Goal: Transaction & Acquisition: Purchase product/service

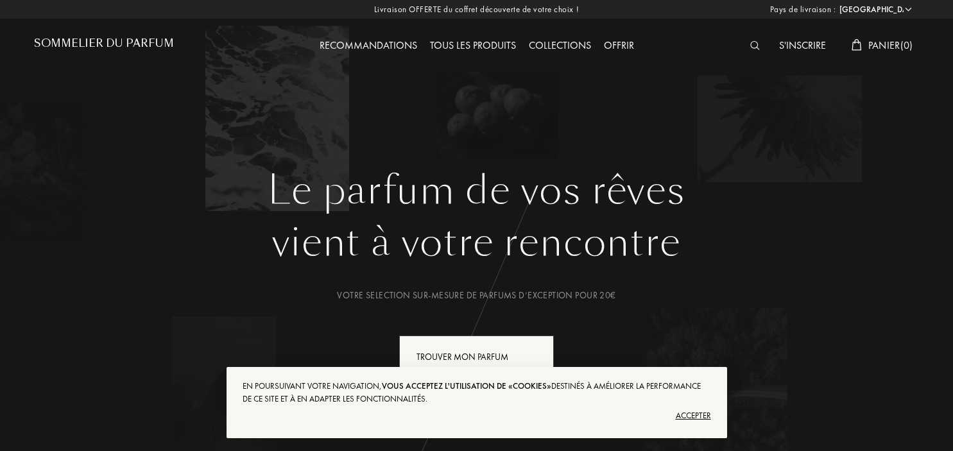
select select "FR"
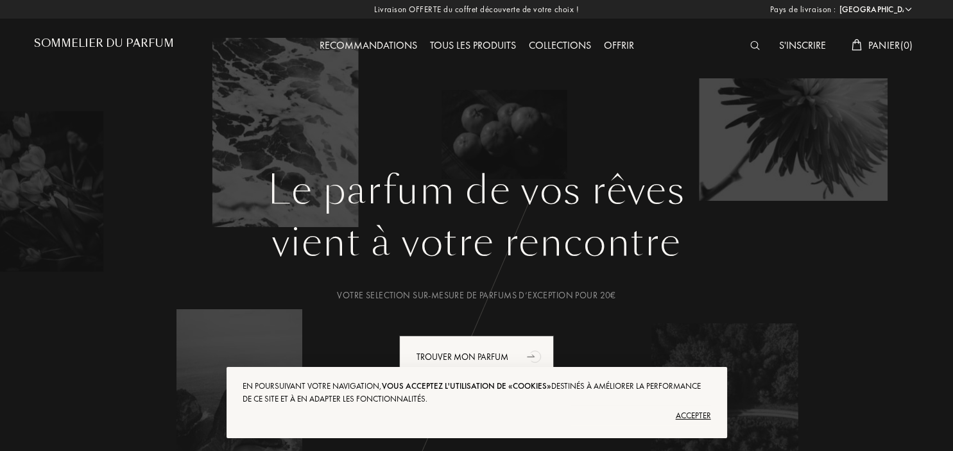
click at [700, 417] on div "Accepter" at bounding box center [476, 415] width 468 height 21
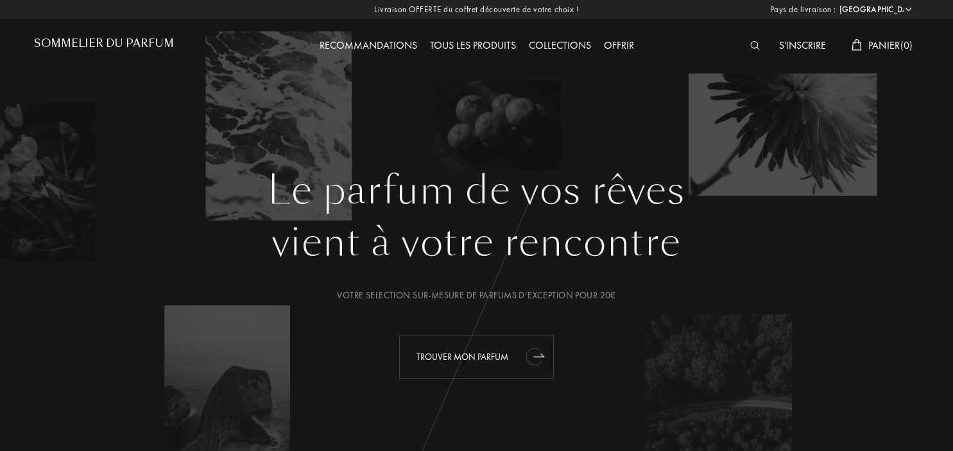
click at [506, 351] on div "Trouver mon parfum" at bounding box center [476, 356] width 155 height 43
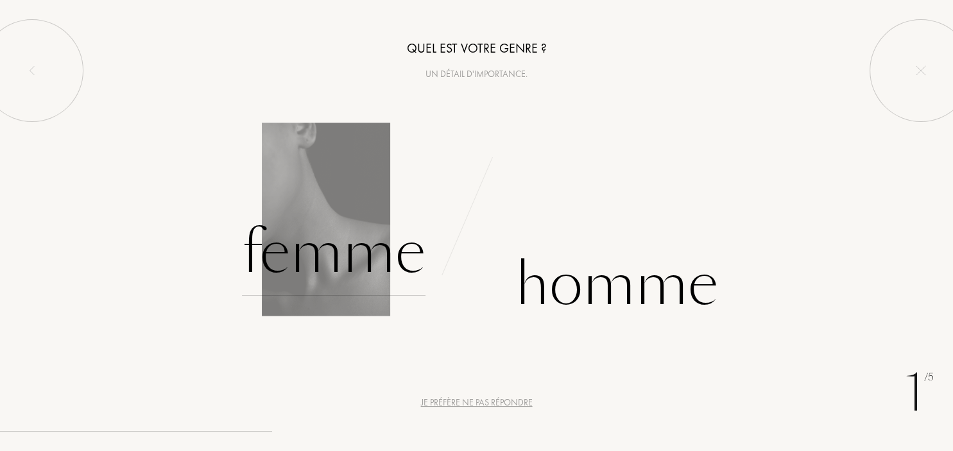
click at [336, 263] on div "Femme" at bounding box center [333, 252] width 183 height 87
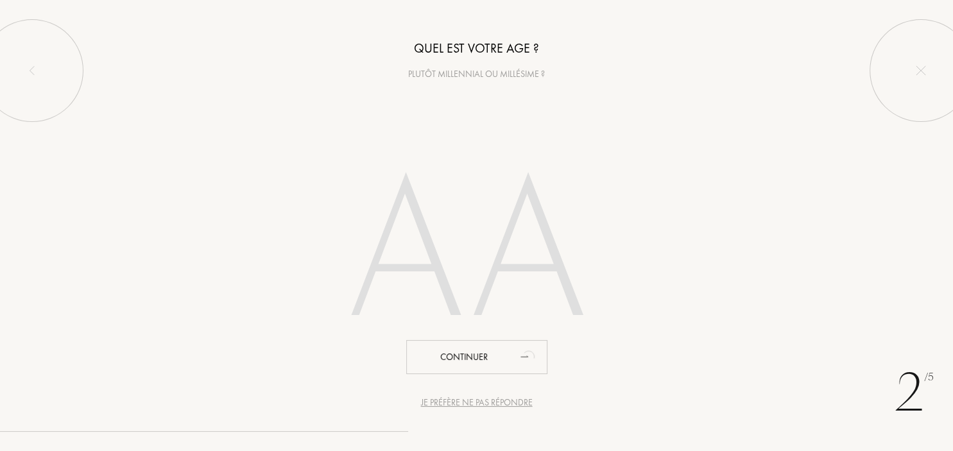
click at [466, 286] on input "number" at bounding box center [477, 256] width 366 height 260
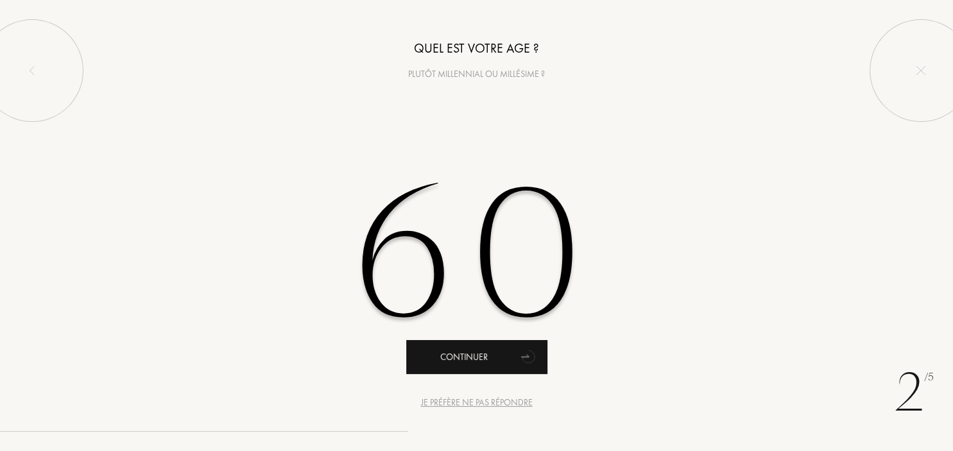
type input "60"
click at [463, 361] on div "Continuer" at bounding box center [476, 357] width 141 height 34
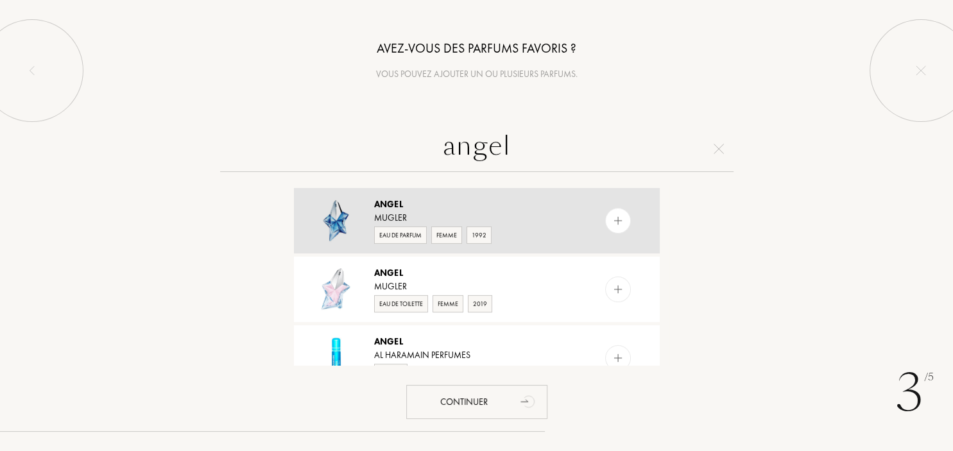
type input "angel"
click at [620, 226] on img at bounding box center [617, 221] width 12 height 12
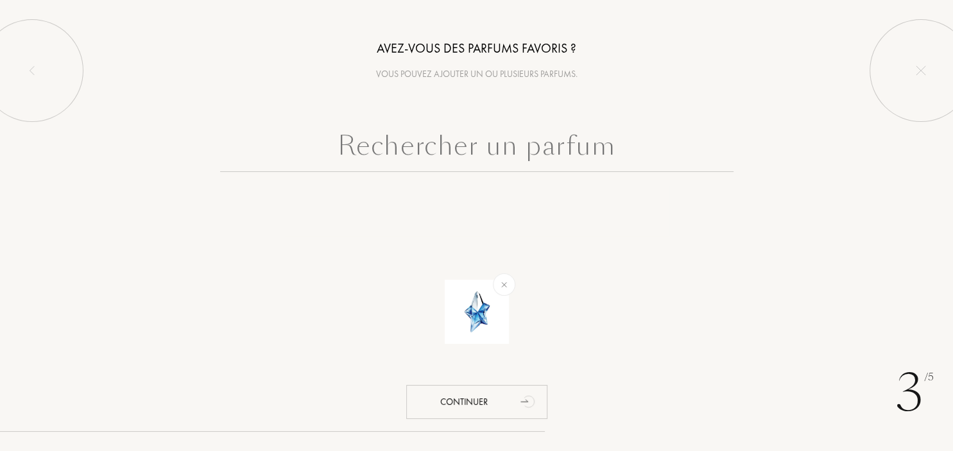
click at [481, 150] on input "text" at bounding box center [476, 149] width 513 height 46
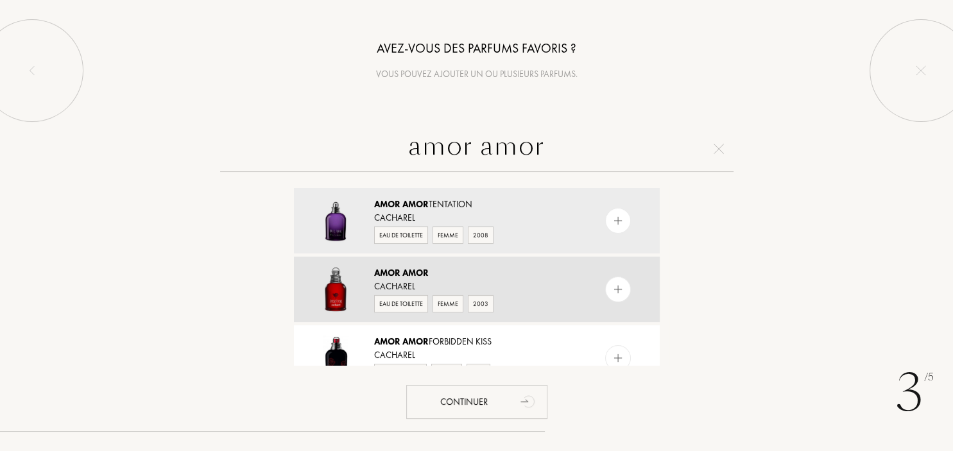
type input "amor amor"
click at [617, 288] on img at bounding box center [617, 290] width 12 height 12
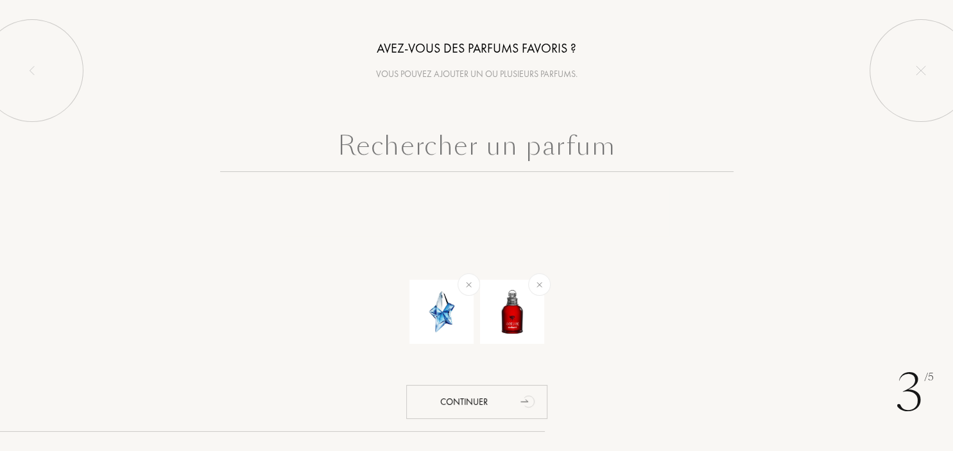
click at [440, 152] on input "text" at bounding box center [476, 149] width 513 height 46
type input "k"
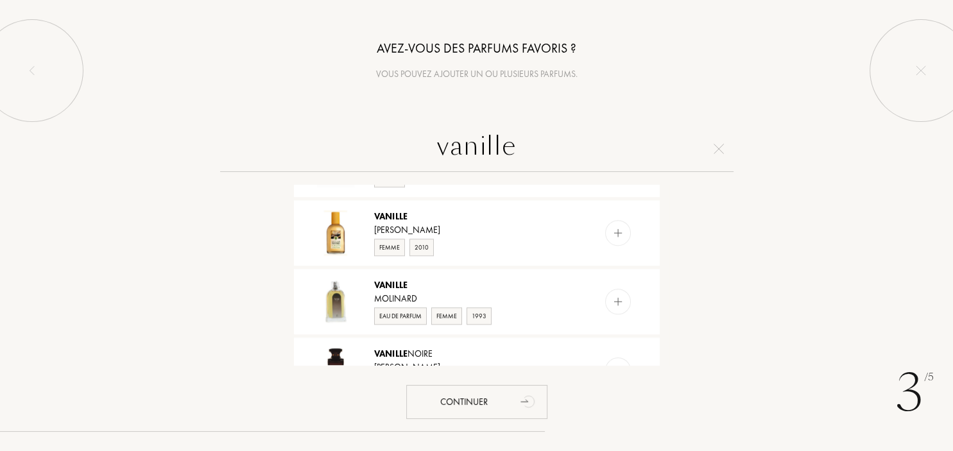
scroll to position [1040, 0]
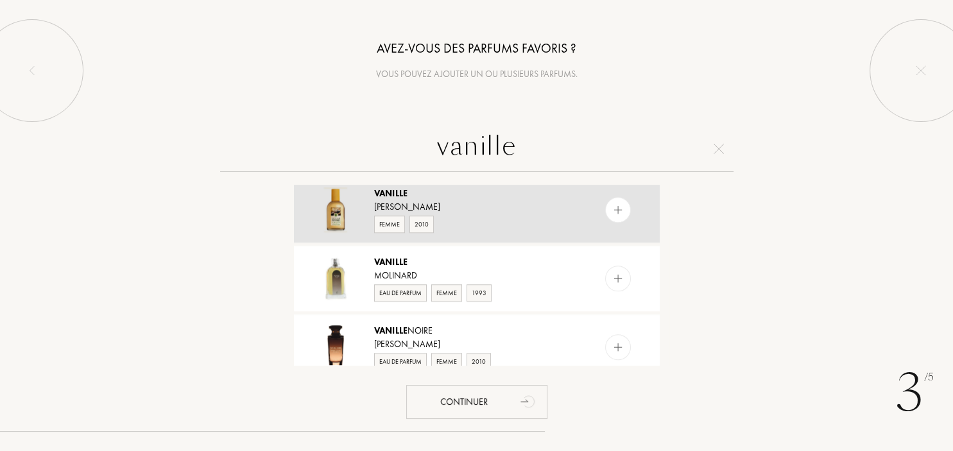
type input "vanille"
click at [625, 205] on div at bounding box center [618, 210] width 26 height 26
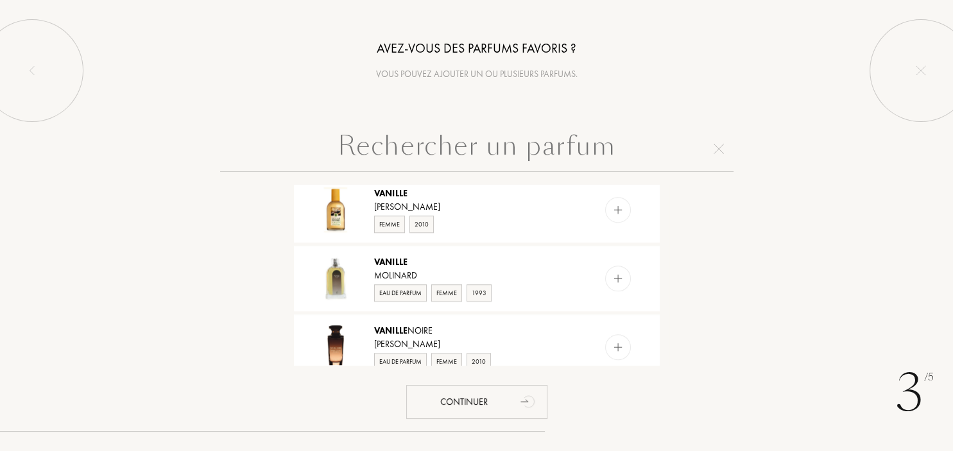
scroll to position [0, 0]
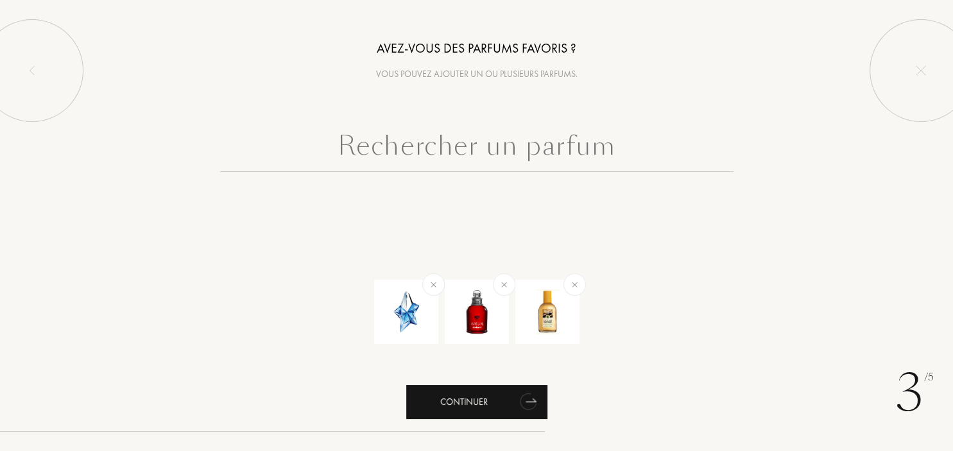
click at [488, 411] on div "Continuer" at bounding box center [476, 402] width 141 height 34
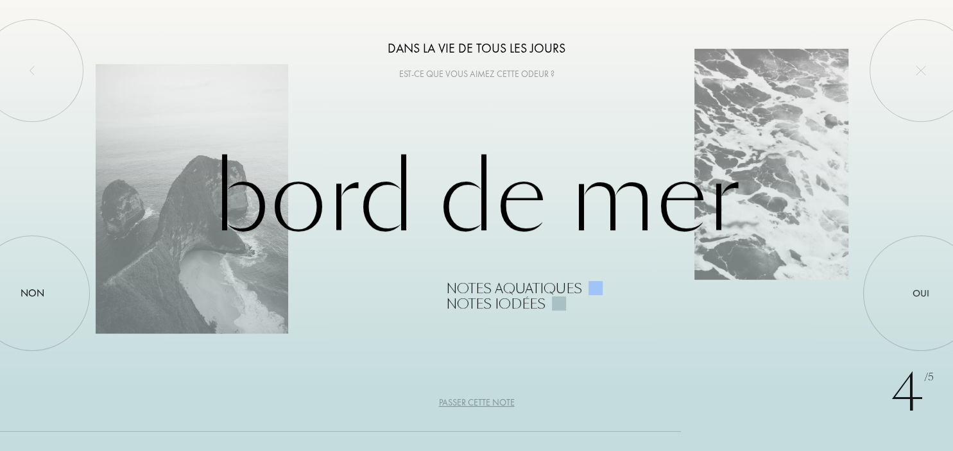
click at [480, 401] on div "Passer cette note" at bounding box center [477, 402] width 76 height 13
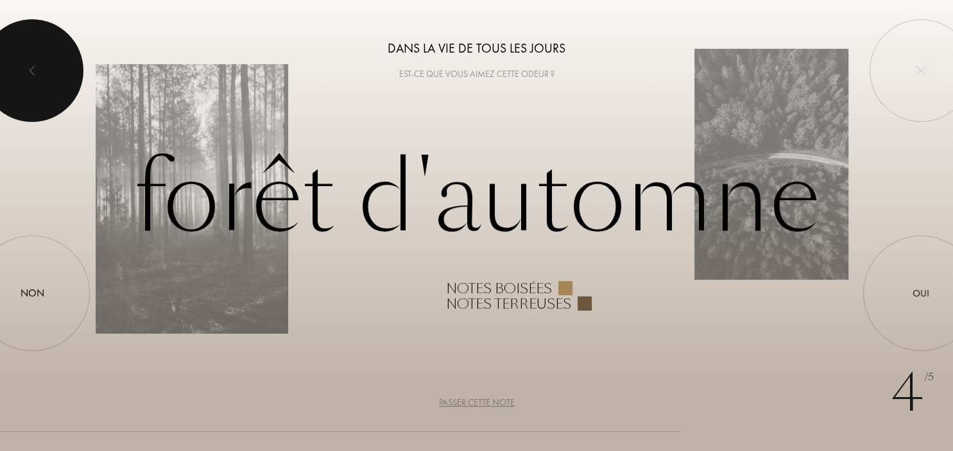
click at [13, 68] on div at bounding box center [32, 70] width 103 height 103
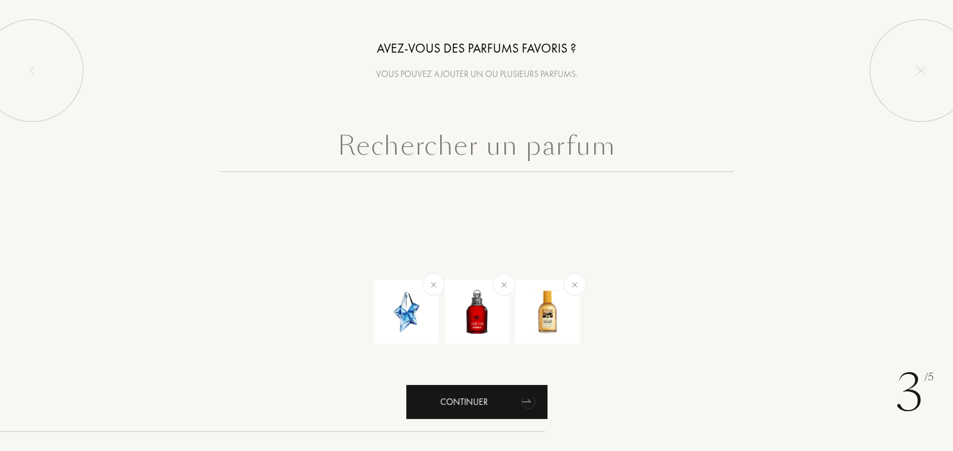
click at [500, 404] on div "Continuer" at bounding box center [476, 402] width 141 height 34
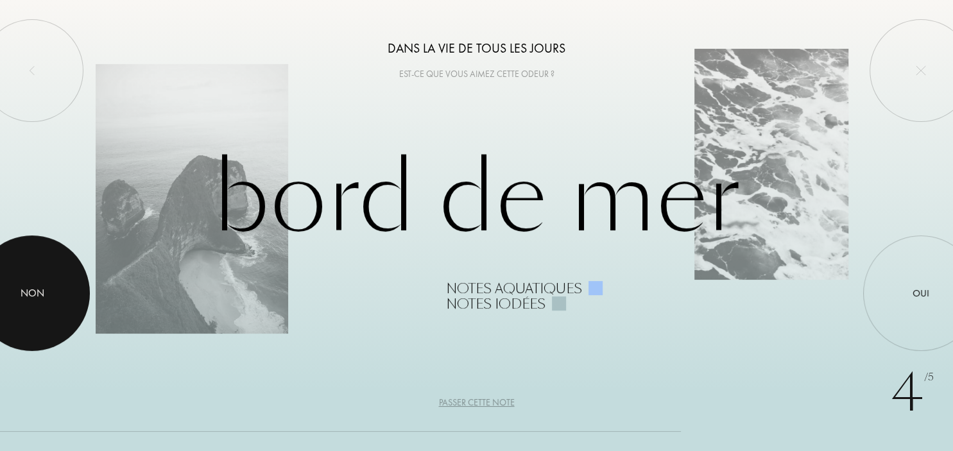
click at [23, 312] on div at bounding box center [31, 292] width 115 height 115
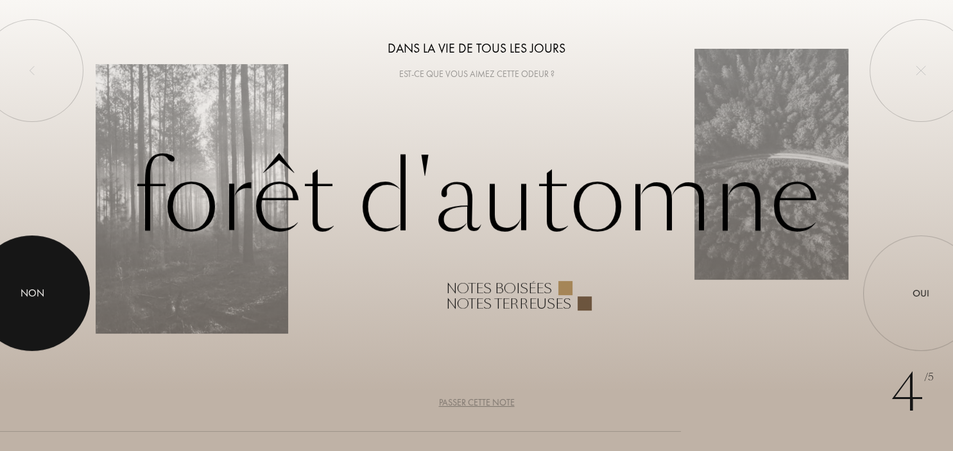
click at [21, 312] on div at bounding box center [31, 292] width 115 height 115
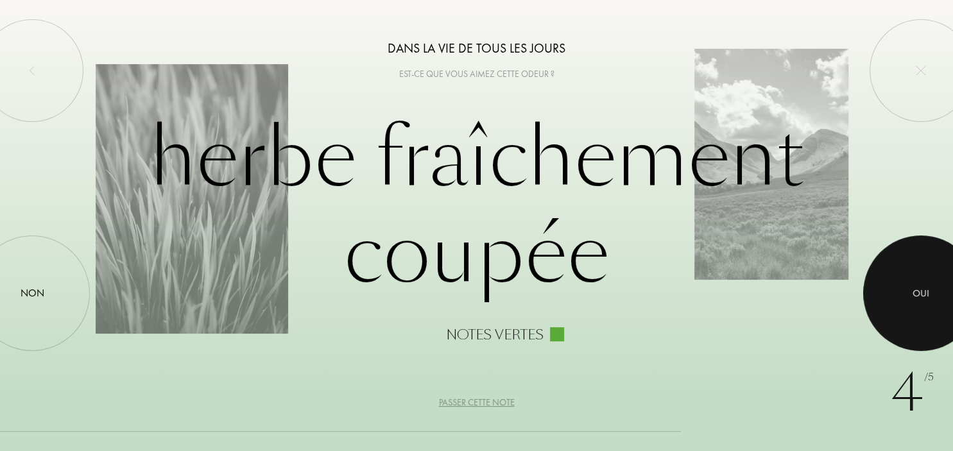
click at [902, 294] on div at bounding box center [920, 292] width 115 height 115
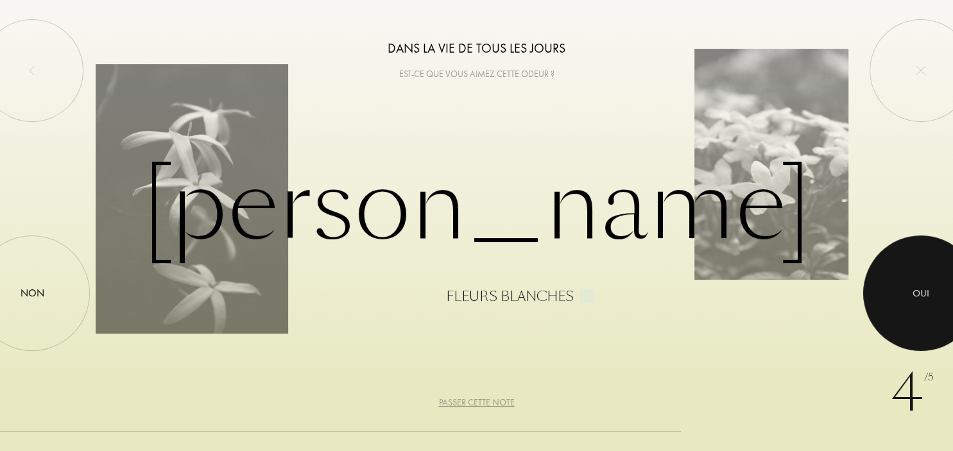
click at [920, 309] on div at bounding box center [920, 292] width 115 height 115
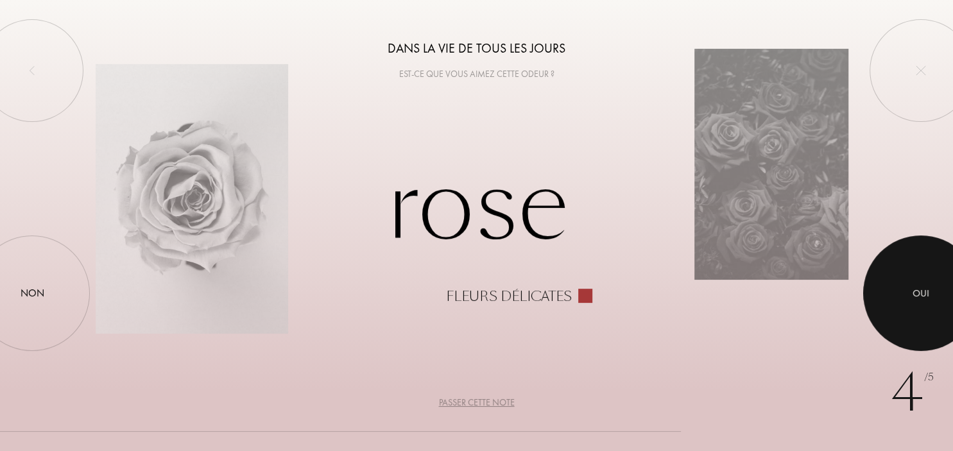
click at [915, 301] on div at bounding box center [920, 292] width 115 height 115
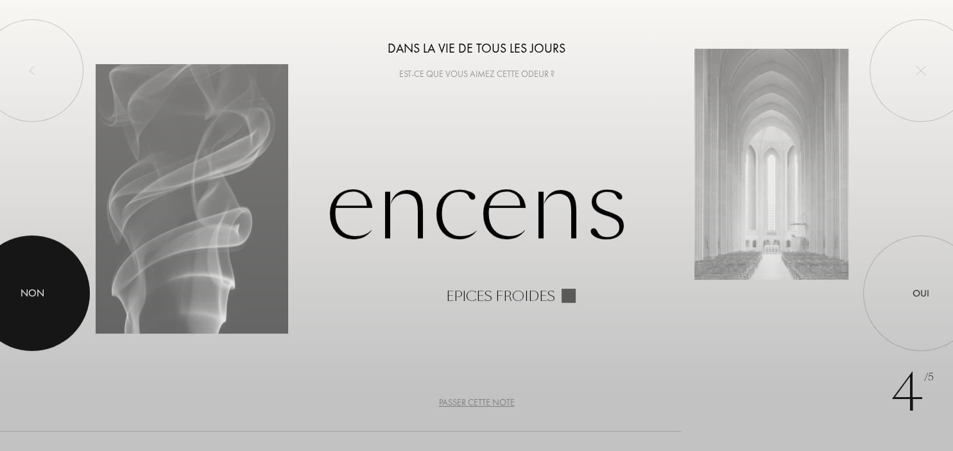
click at [39, 274] on div at bounding box center [31, 292] width 115 height 115
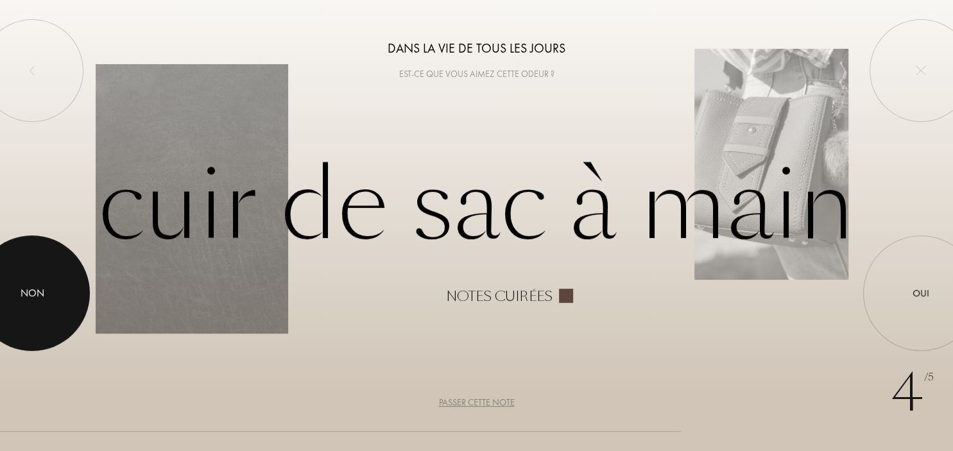
click at [55, 287] on div at bounding box center [31, 292] width 115 height 115
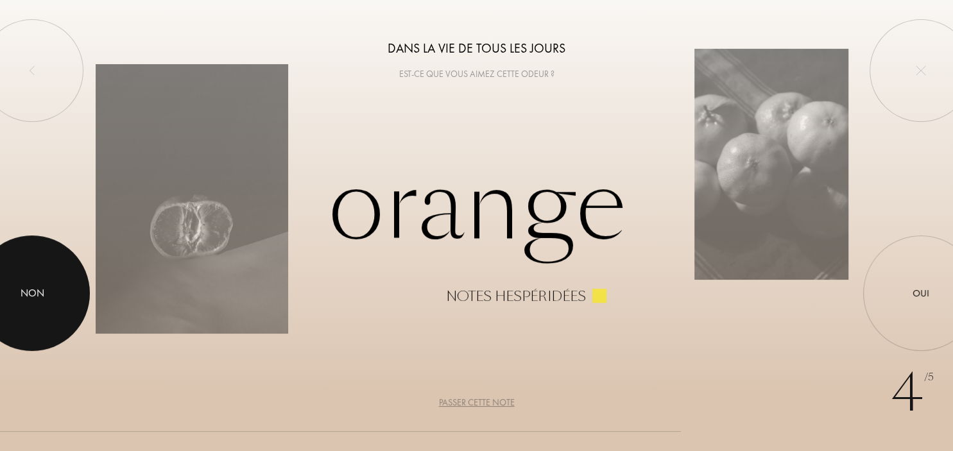
click at [54, 287] on div at bounding box center [31, 292] width 115 height 115
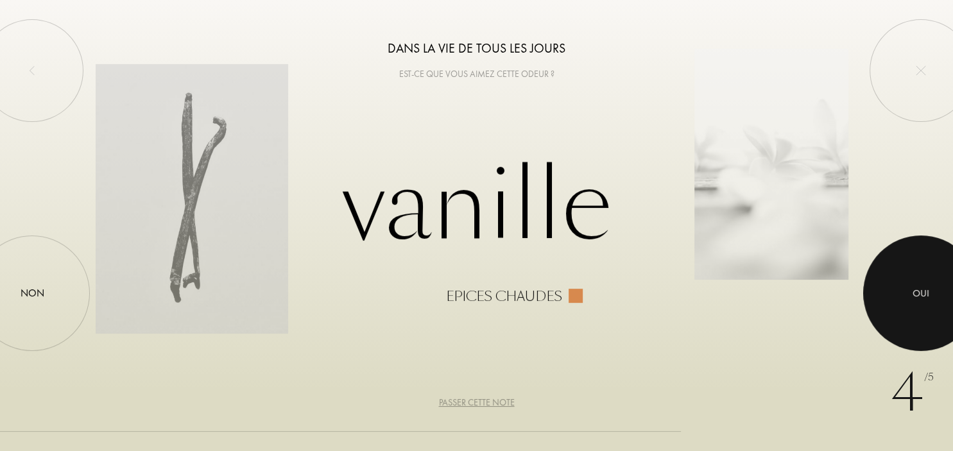
click at [910, 299] on div at bounding box center [920, 292] width 115 height 115
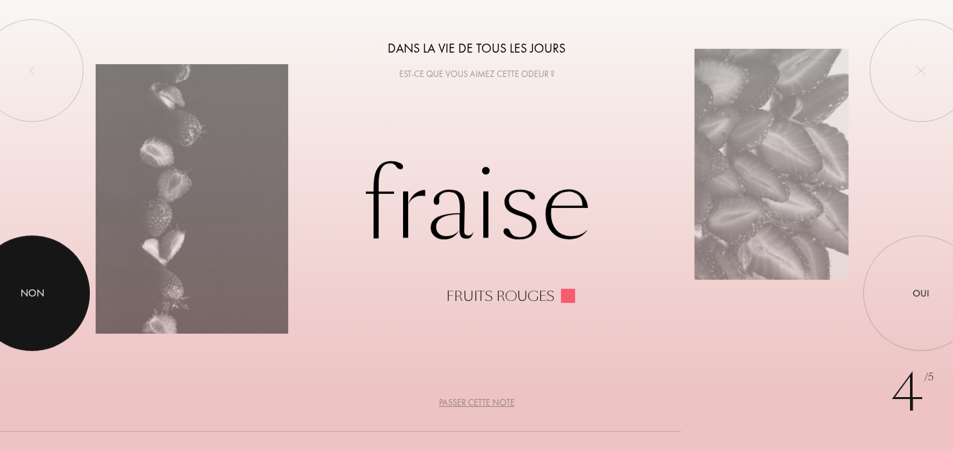
click at [51, 294] on div at bounding box center [31, 292] width 115 height 115
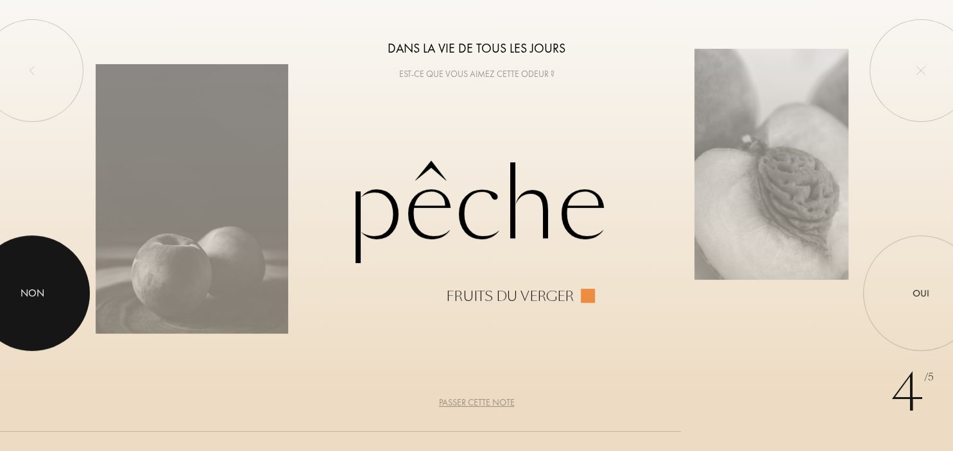
click at [51, 294] on div at bounding box center [31, 292] width 115 height 115
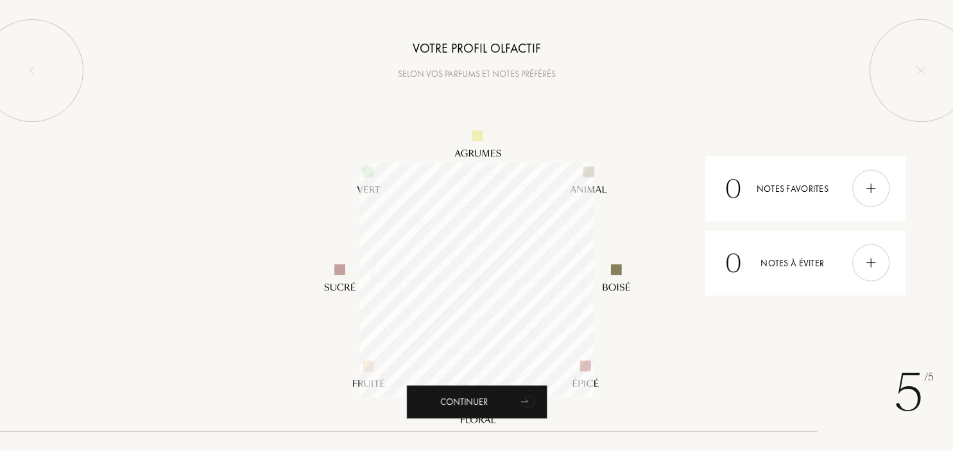
scroll to position [234, 234]
click at [504, 404] on div "Continuer" at bounding box center [476, 402] width 141 height 34
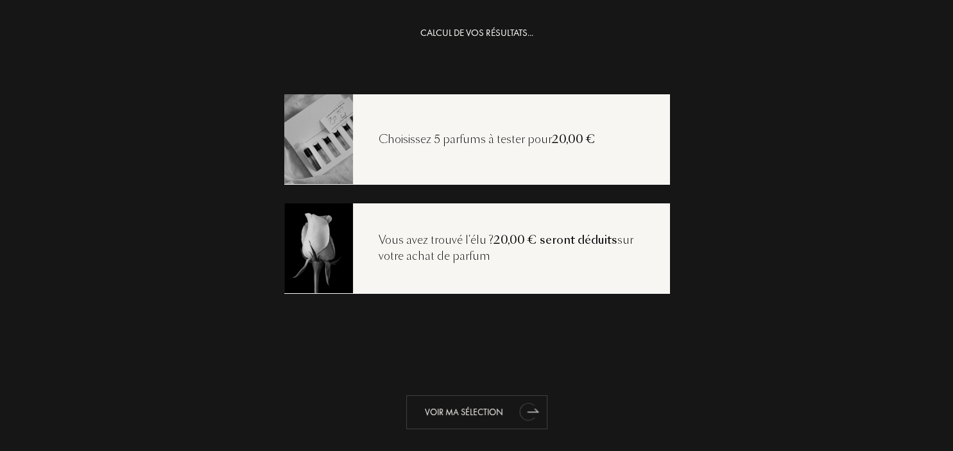
click at [500, 412] on div "Voir ma sélection" at bounding box center [476, 412] width 141 height 34
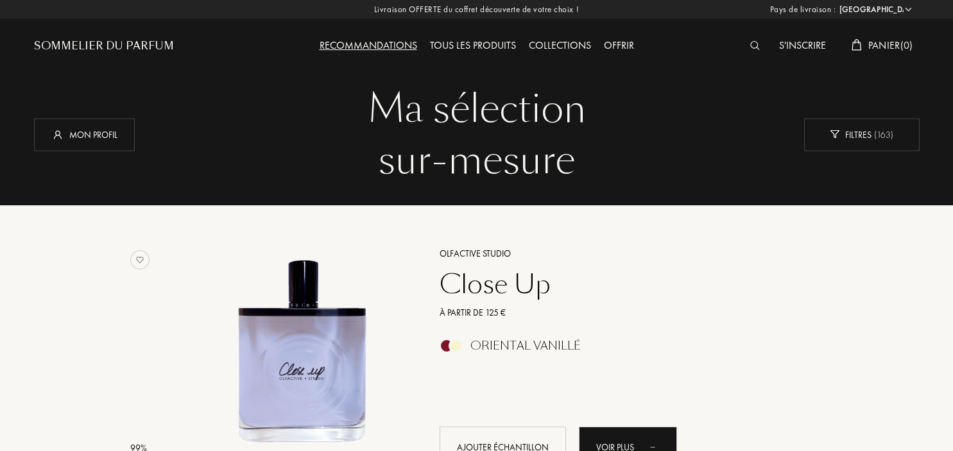
select select "FR"
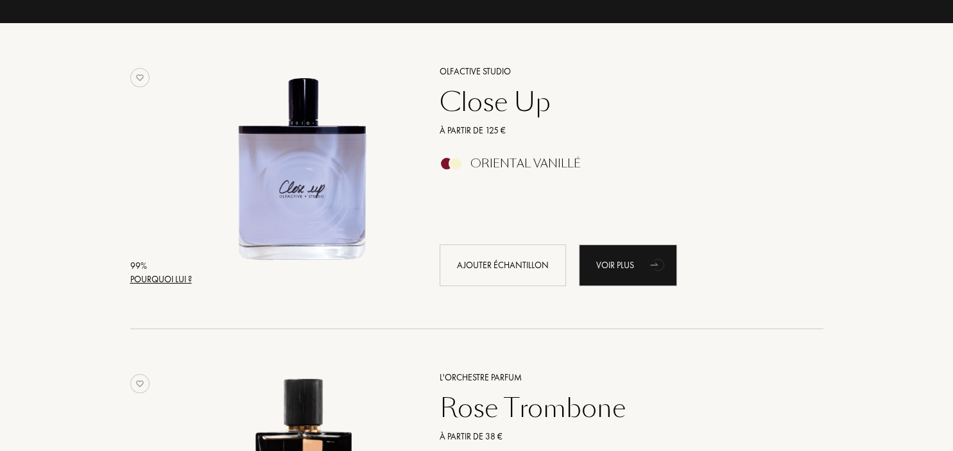
scroll to position [67, 0]
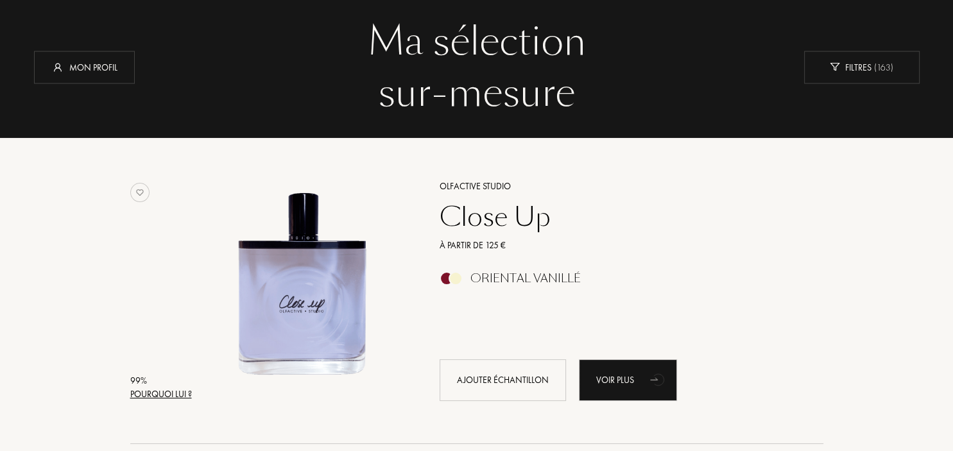
click at [143, 394] on div "Pourquoi lui ?" at bounding box center [161, 393] width 62 height 13
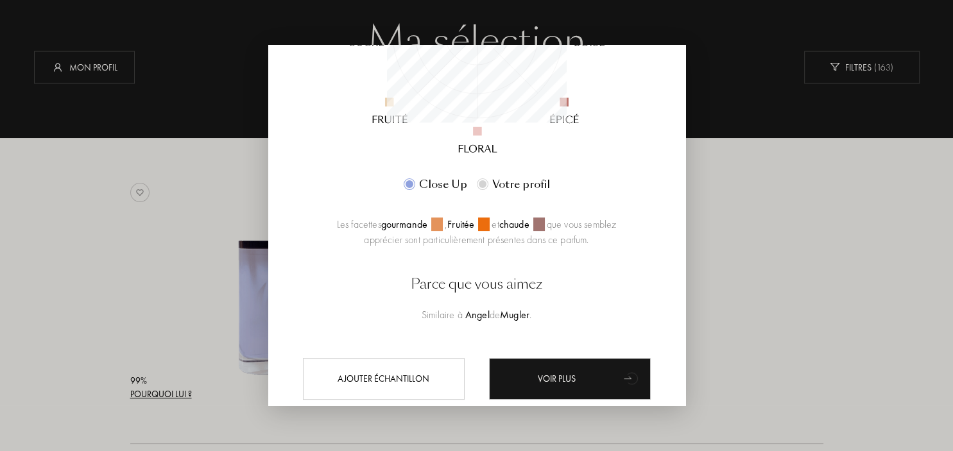
scroll to position [317, 0]
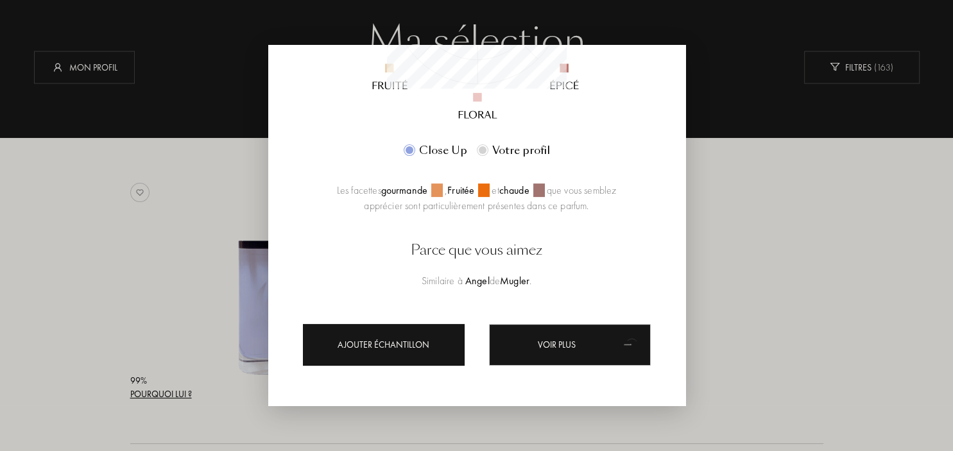
click at [418, 346] on div "Ajouter échantillon" at bounding box center [384, 344] width 162 height 42
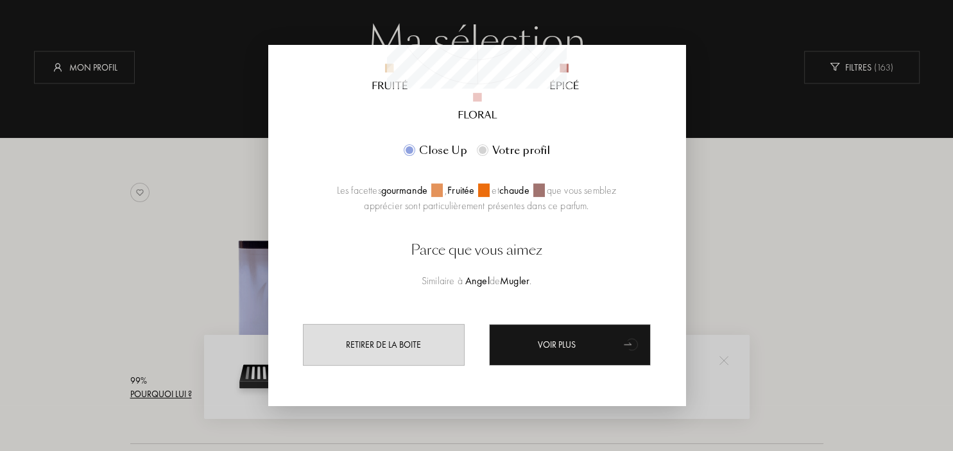
scroll to position [0, 0]
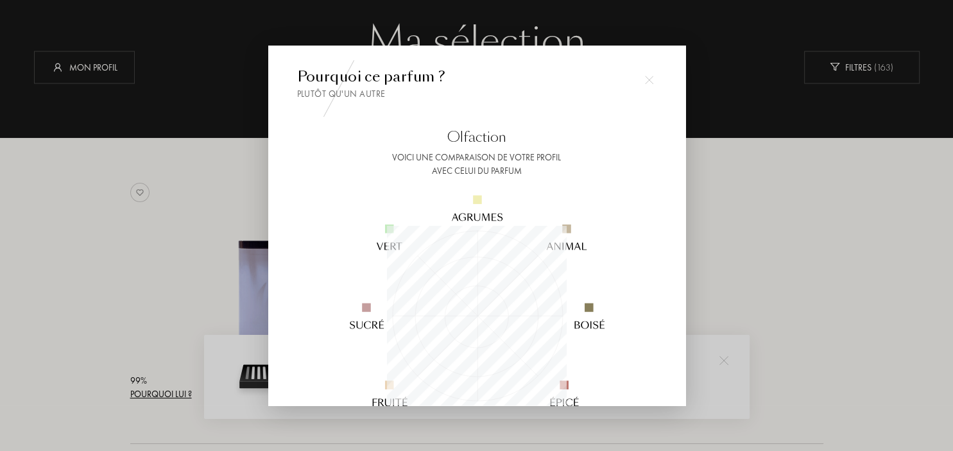
click at [648, 78] on img at bounding box center [649, 80] width 9 height 9
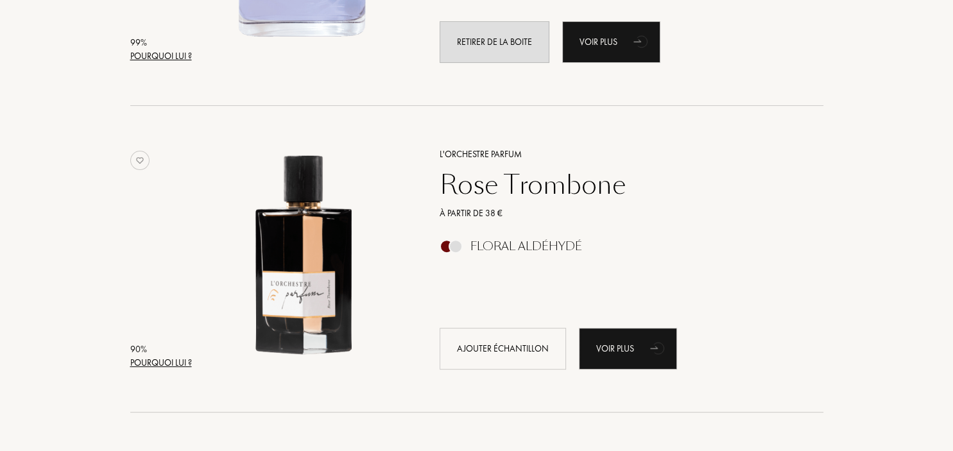
scroll to position [406, 0]
click at [174, 360] on div "Pourquoi lui ?" at bounding box center [161, 361] width 62 height 13
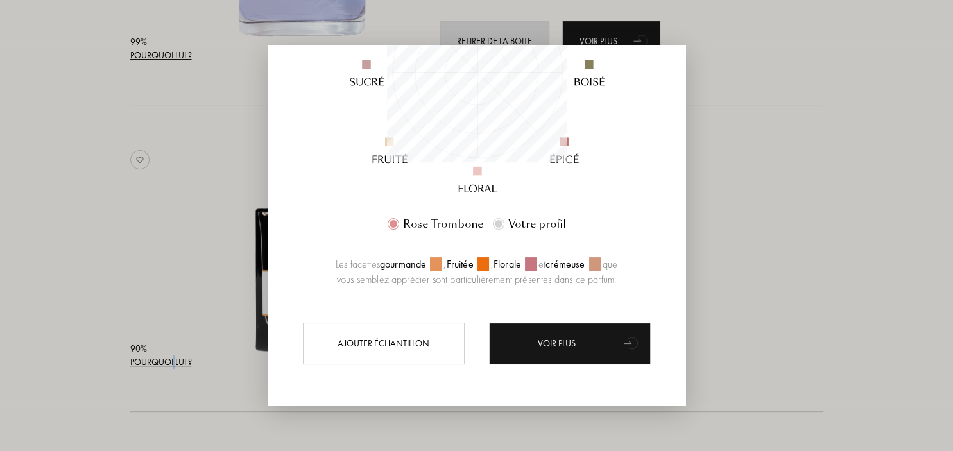
scroll to position [0, 0]
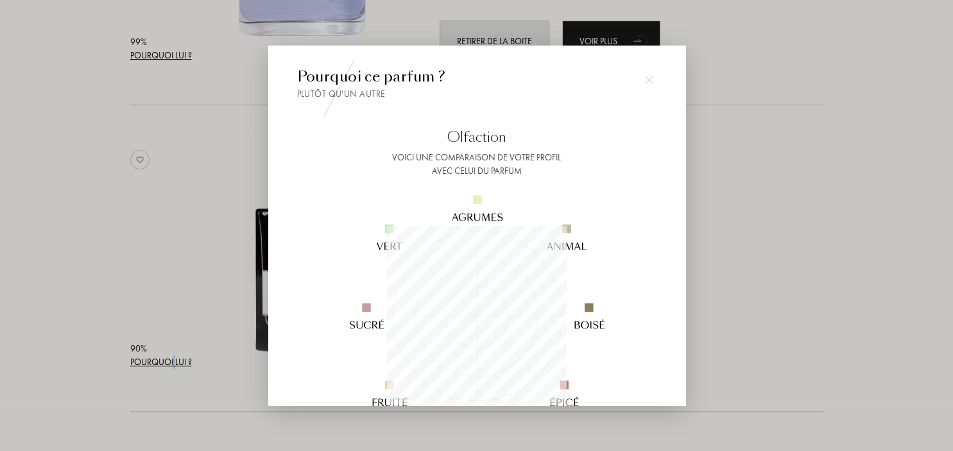
click at [649, 83] on img at bounding box center [649, 80] width 9 height 9
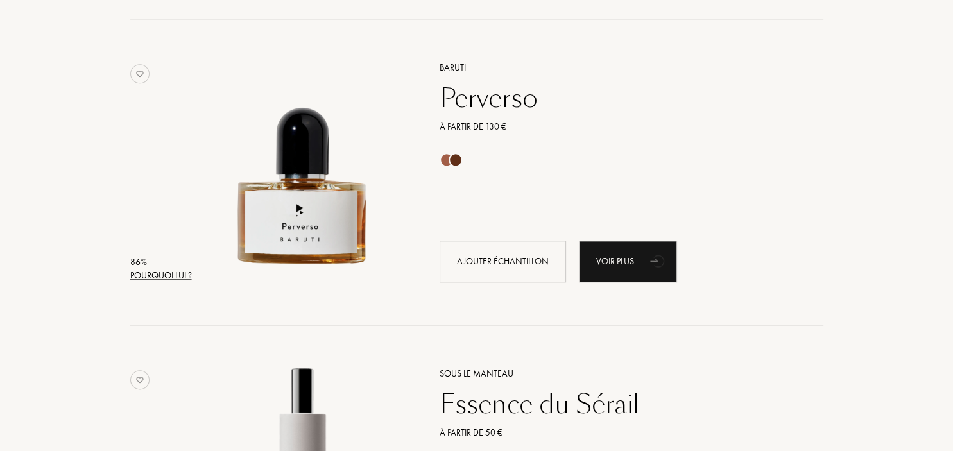
scroll to position [1422, 0]
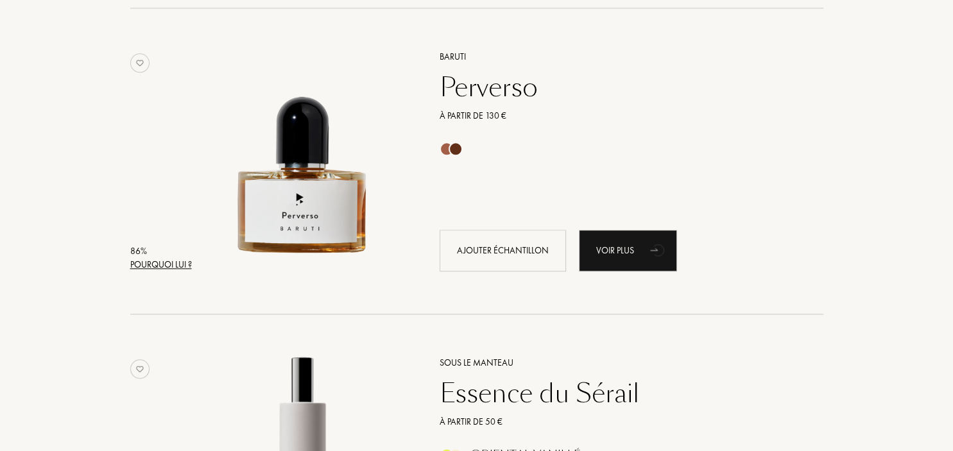
click at [168, 266] on div "Pourquoi lui ?" at bounding box center [161, 264] width 62 height 13
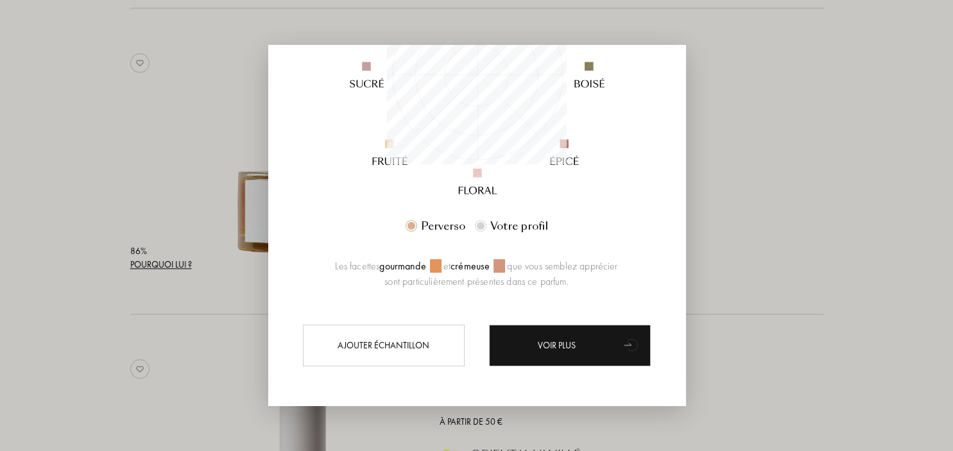
scroll to position [242, 0]
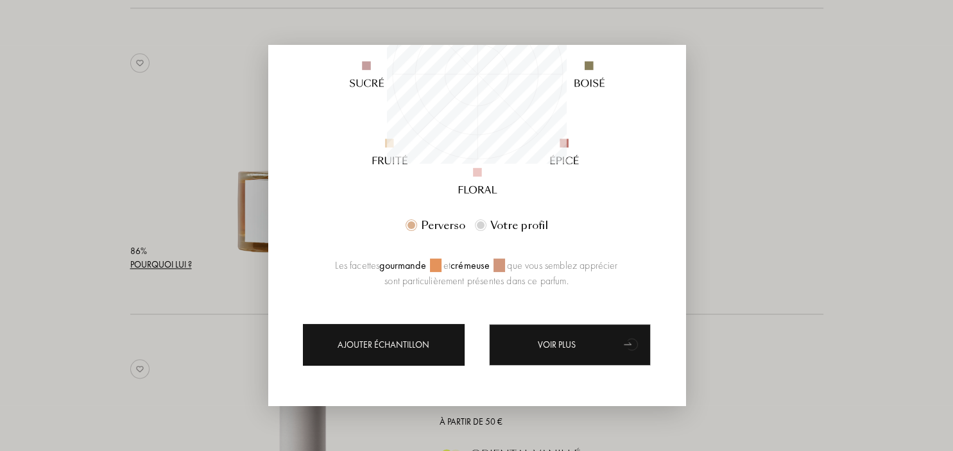
click at [370, 348] on div "Ajouter échantillon" at bounding box center [384, 344] width 162 height 42
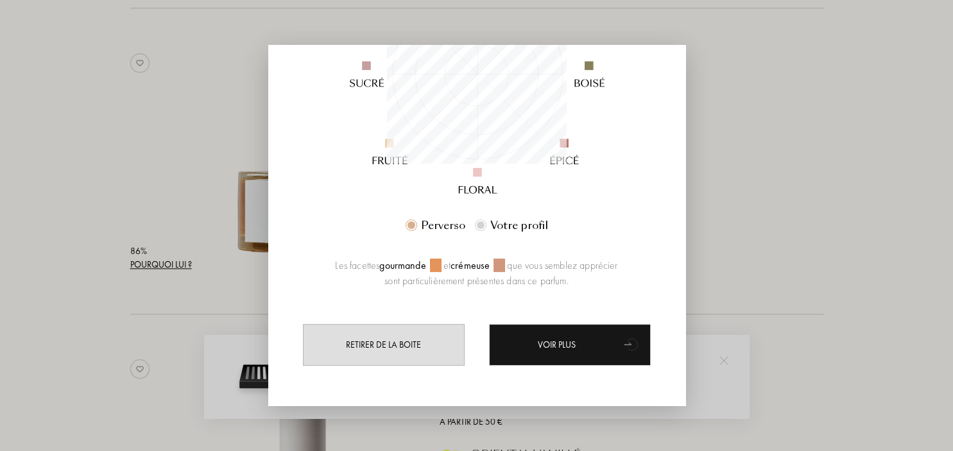
scroll to position [0, 0]
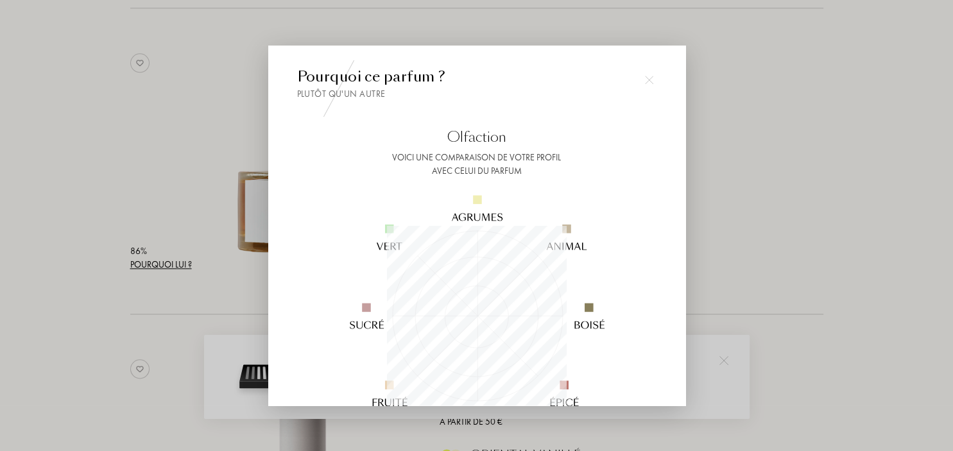
click at [649, 86] on div at bounding box center [649, 80] width 26 height 26
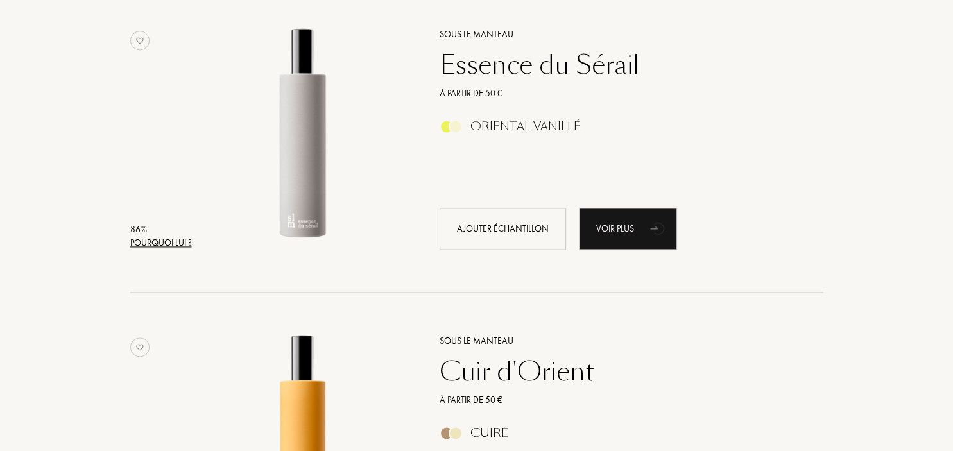
scroll to position [1761, 0]
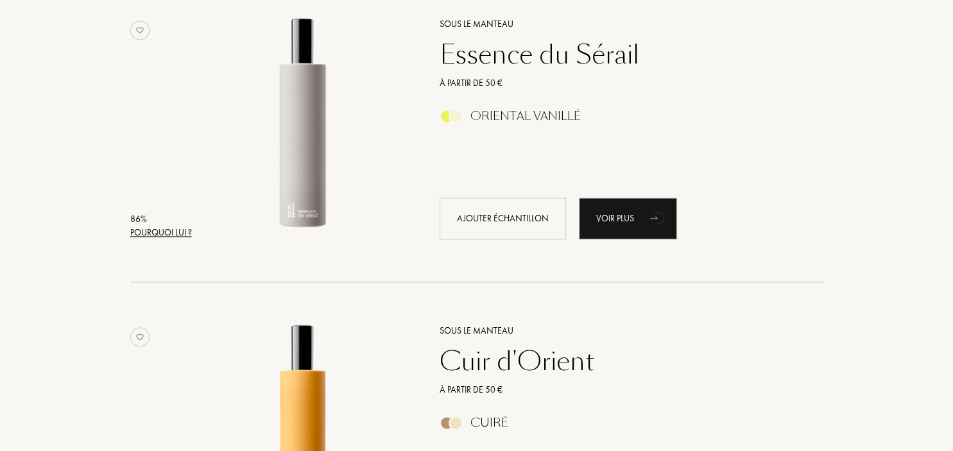
click at [167, 235] on div "Pourquoi lui ?" at bounding box center [161, 232] width 62 height 13
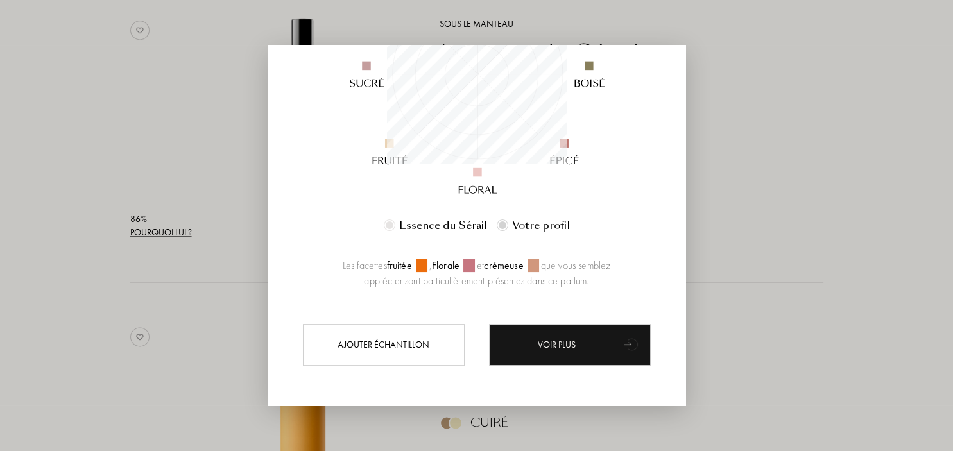
scroll to position [0, 0]
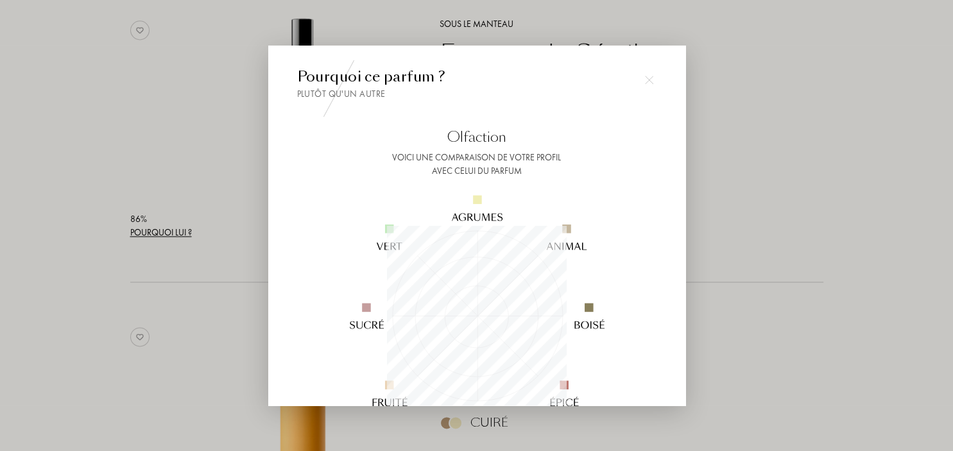
click at [648, 81] on img at bounding box center [649, 80] width 9 height 9
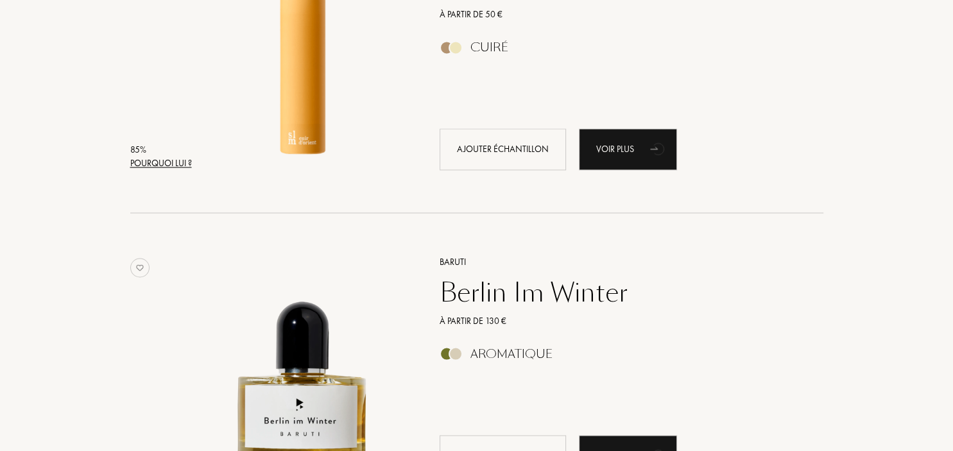
scroll to position [2235, 0]
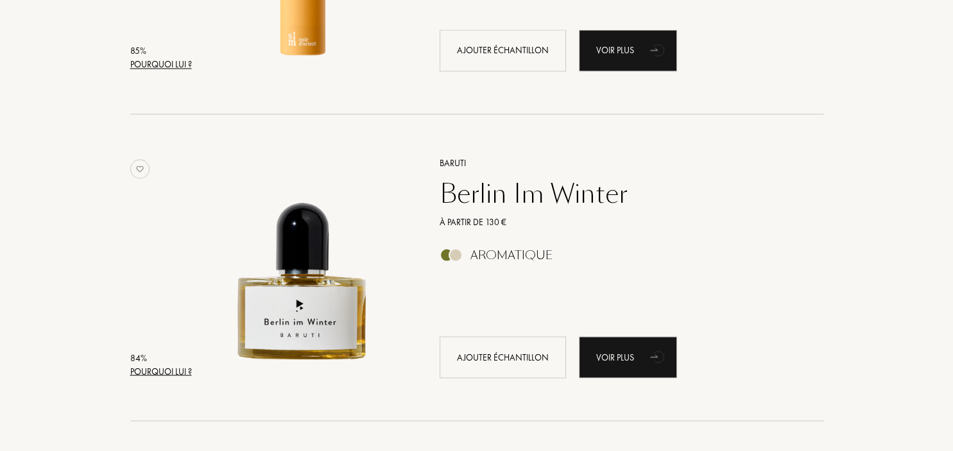
click at [182, 371] on div "Pourquoi lui ?" at bounding box center [161, 370] width 62 height 13
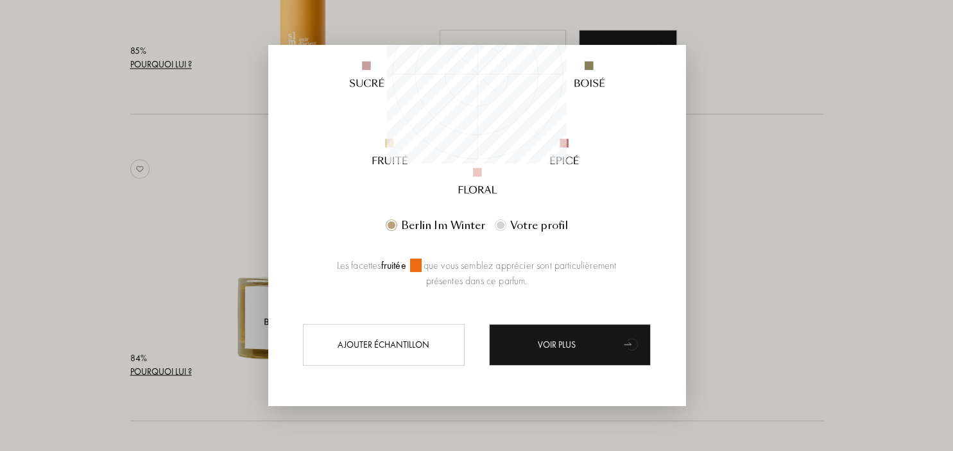
scroll to position [0, 0]
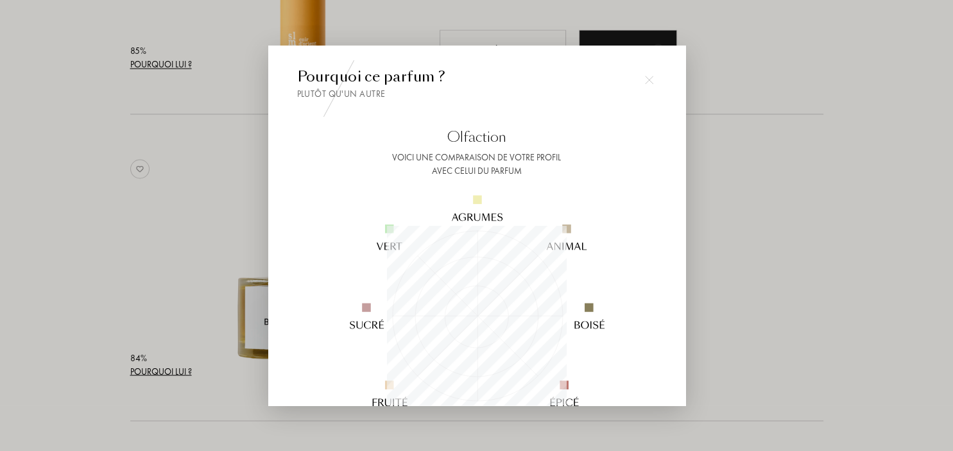
click at [649, 81] on img at bounding box center [649, 80] width 9 height 9
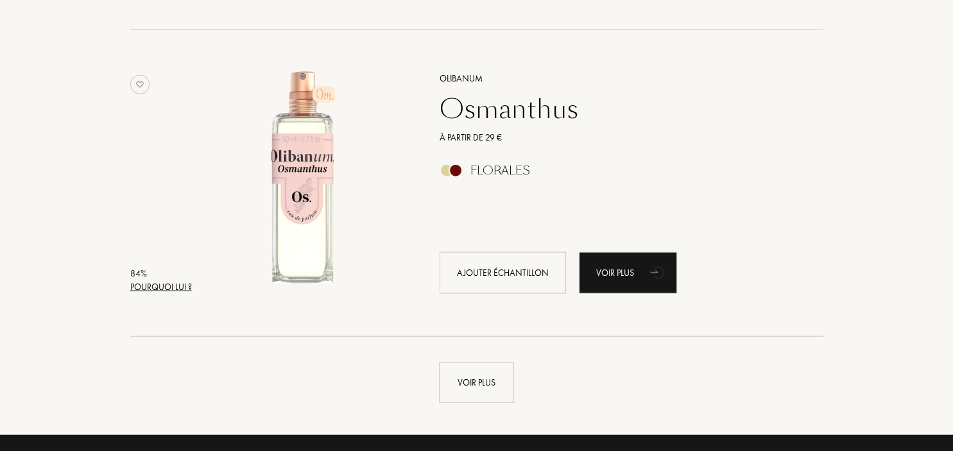
scroll to position [3048, 0]
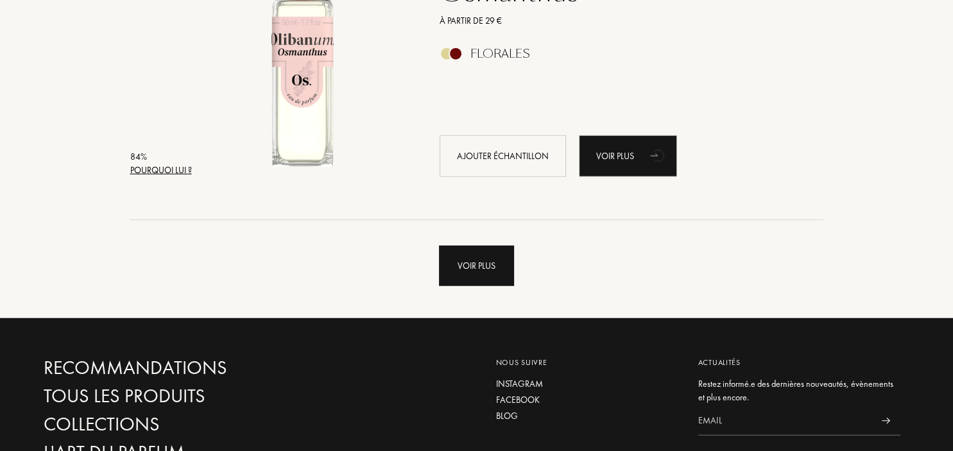
click at [477, 269] on div "Voir plus" at bounding box center [476, 266] width 75 height 40
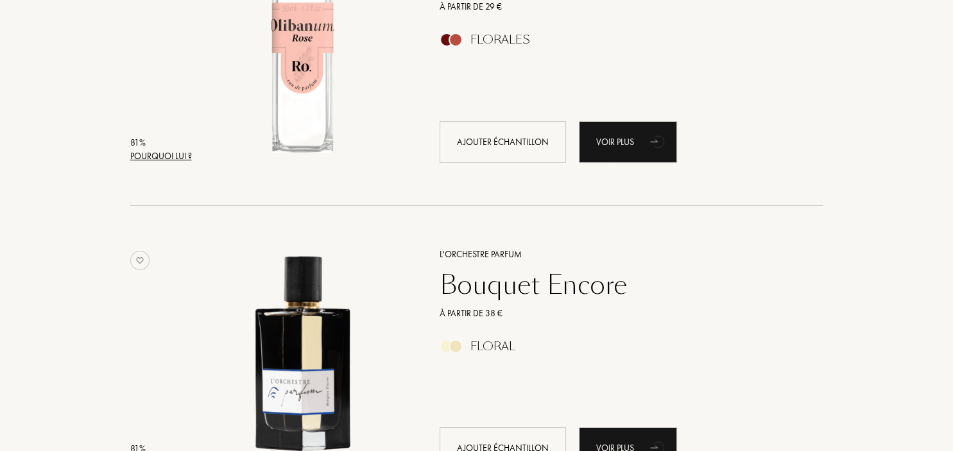
scroll to position [4403, 0]
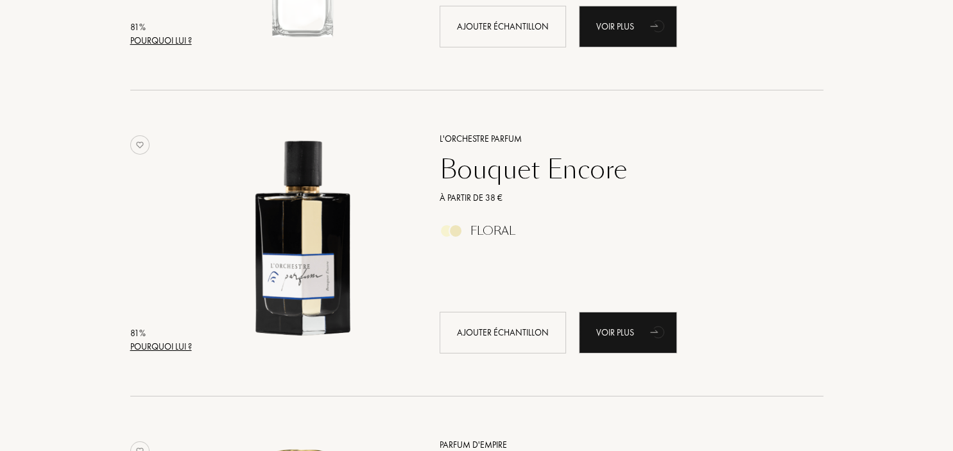
click at [150, 346] on div "Pourquoi lui ?" at bounding box center [161, 346] width 62 height 13
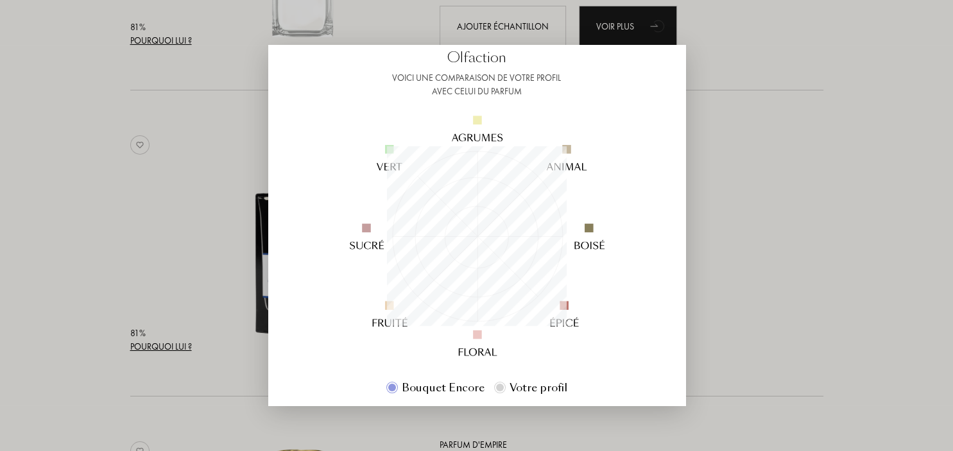
scroll to position [0, 0]
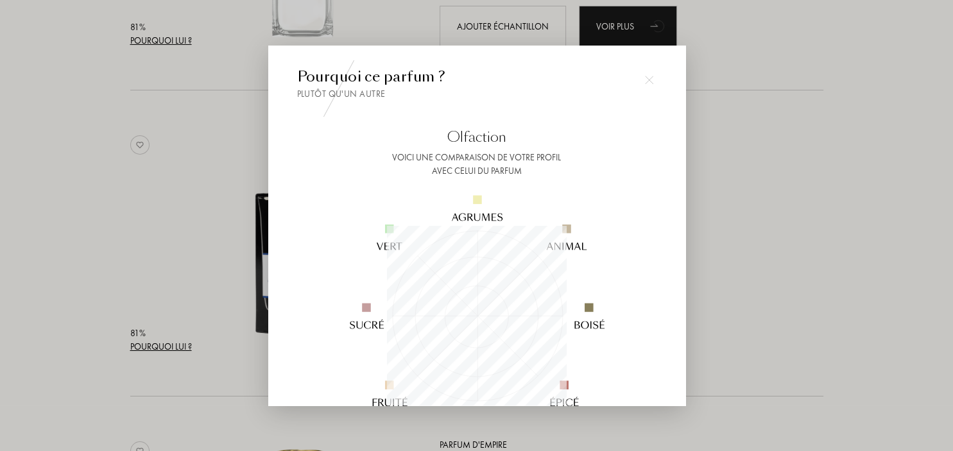
click at [644, 78] on div at bounding box center [649, 80] width 26 height 26
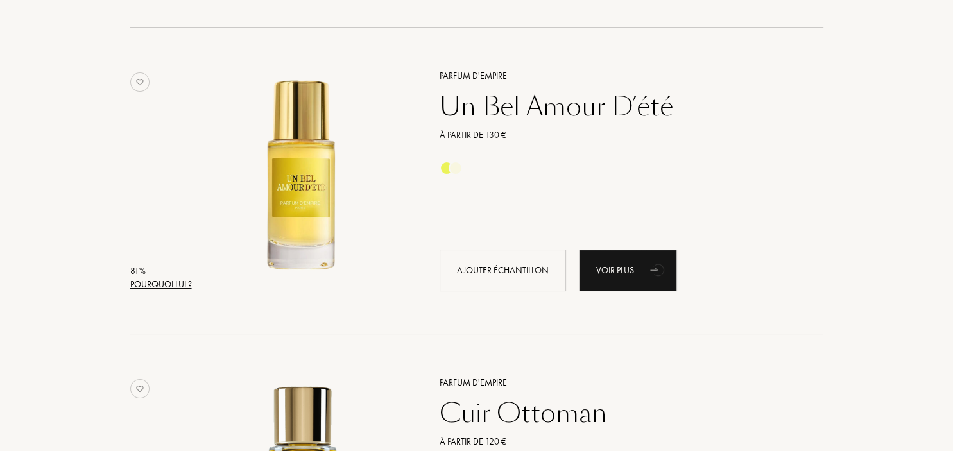
scroll to position [4742, 0]
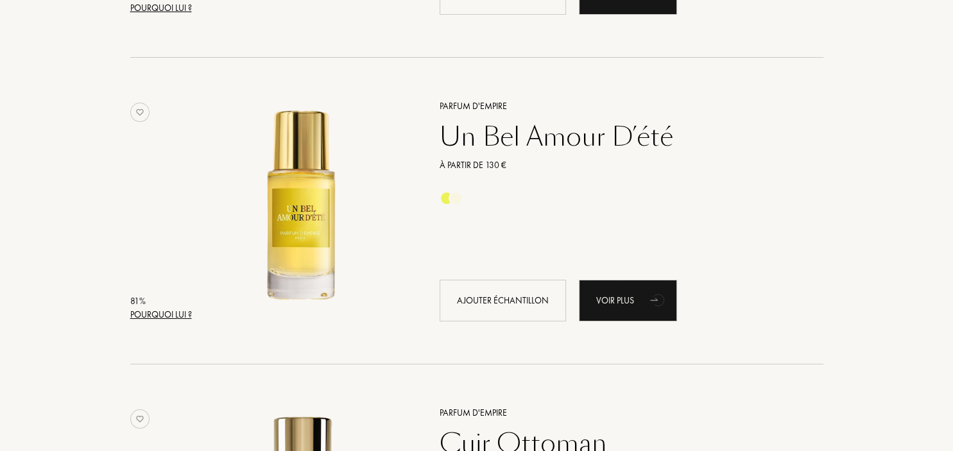
click at [158, 311] on div "Pourquoi lui ?" at bounding box center [161, 314] width 62 height 13
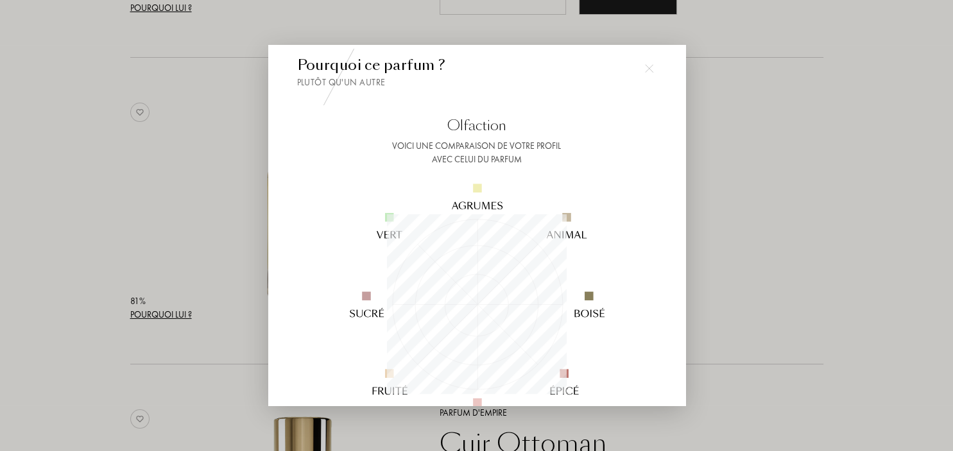
scroll to position [0, 0]
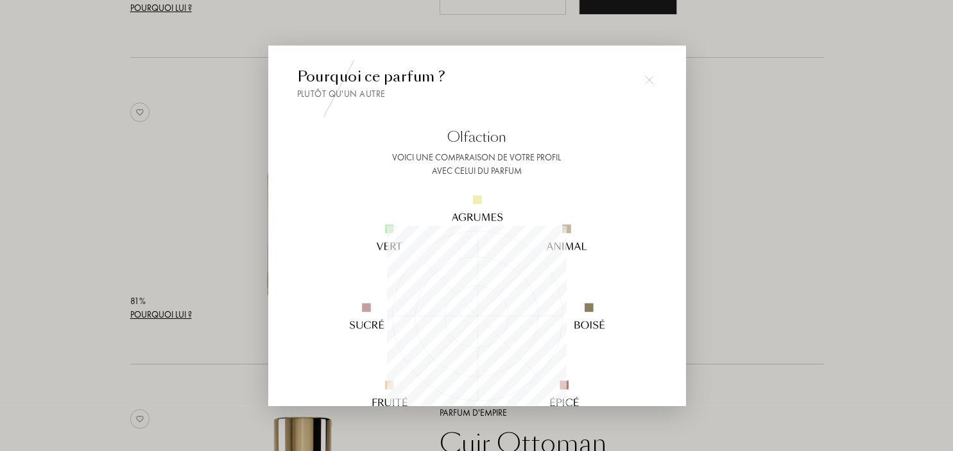
click at [650, 83] on img at bounding box center [649, 80] width 9 height 9
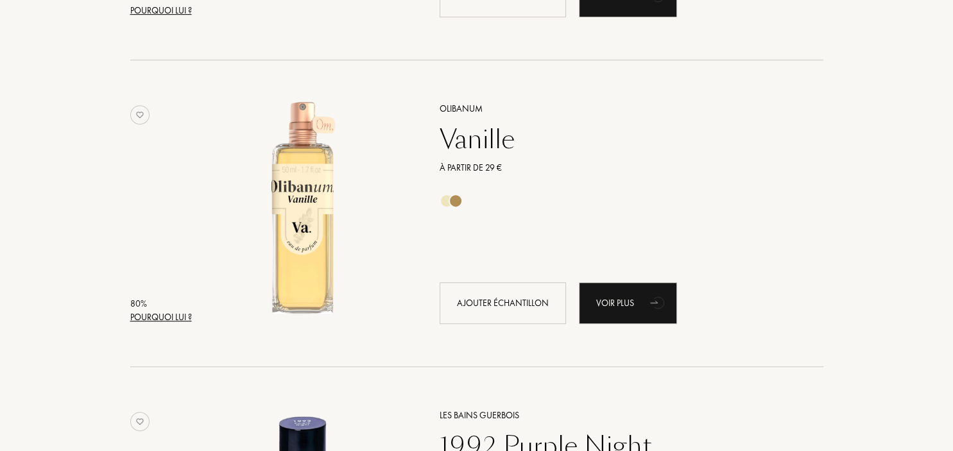
scroll to position [5419, 0]
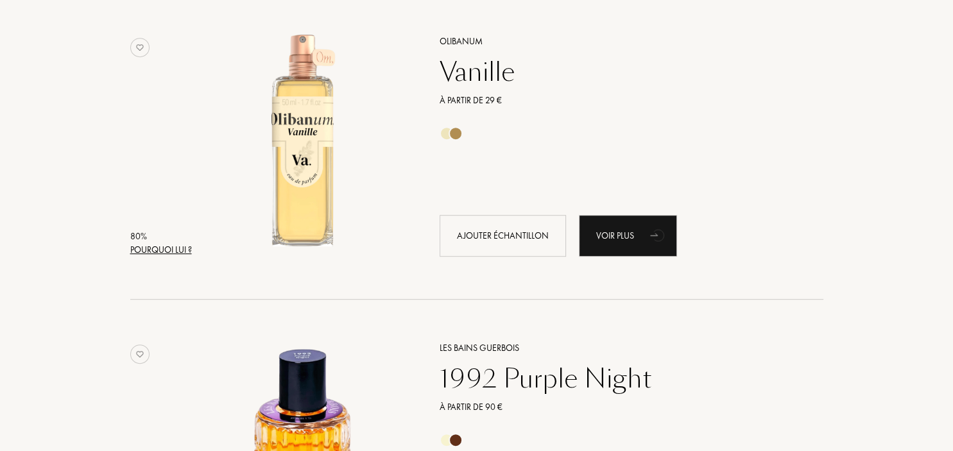
click at [152, 249] on div "Pourquoi lui ?" at bounding box center [161, 249] width 62 height 13
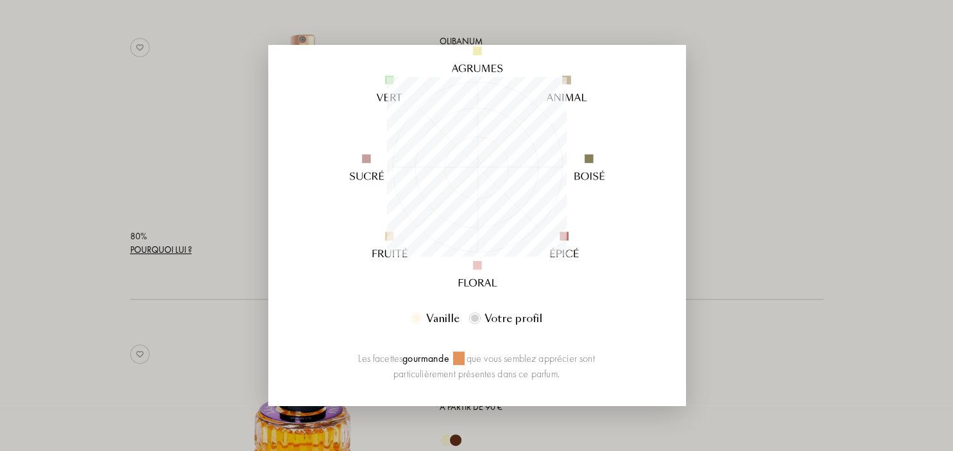
scroll to position [317, 0]
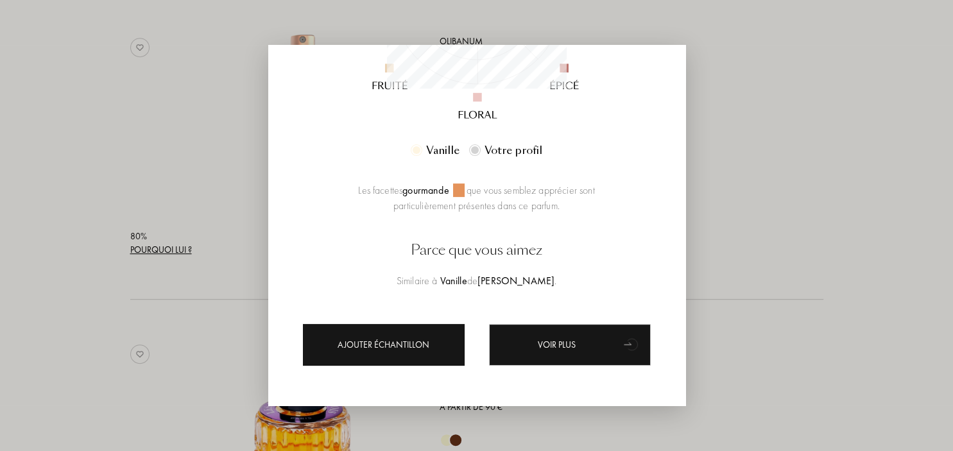
click at [341, 341] on div "Ajouter échantillon" at bounding box center [384, 344] width 162 height 42
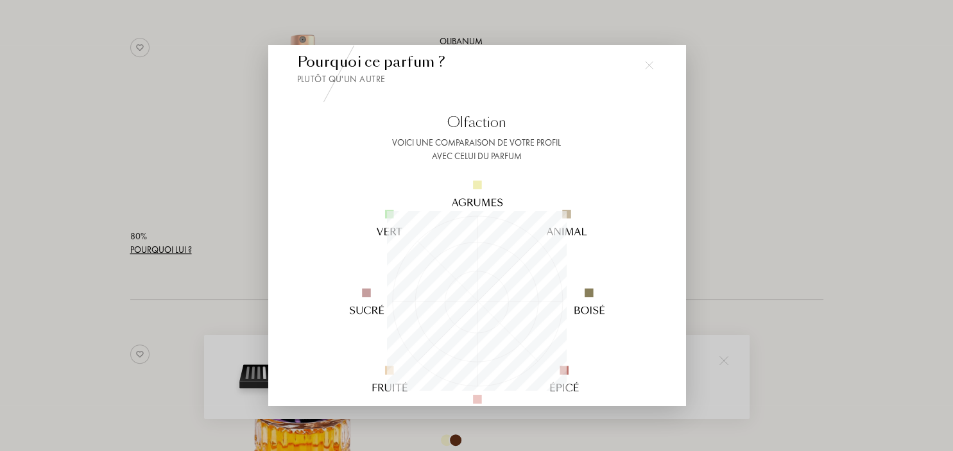
scroll to position [0, 0]
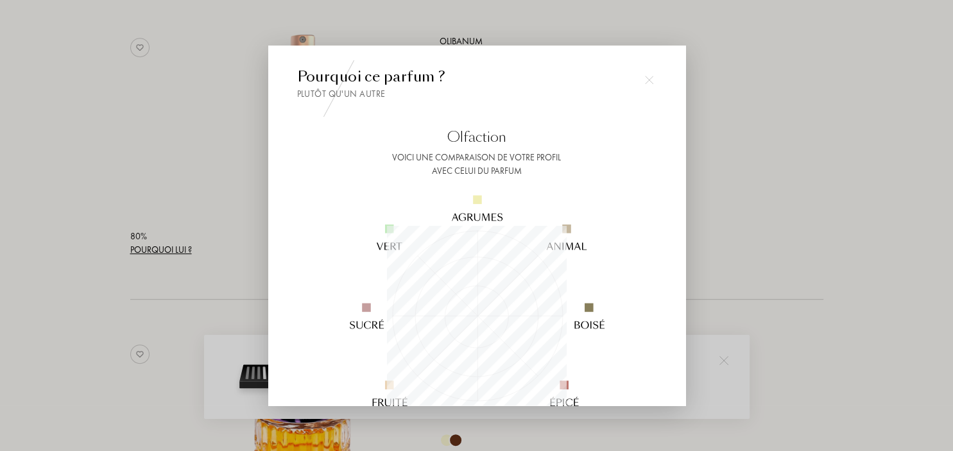
click at [648, 79] on img at bounding box center [649, 80] width 9 height 9
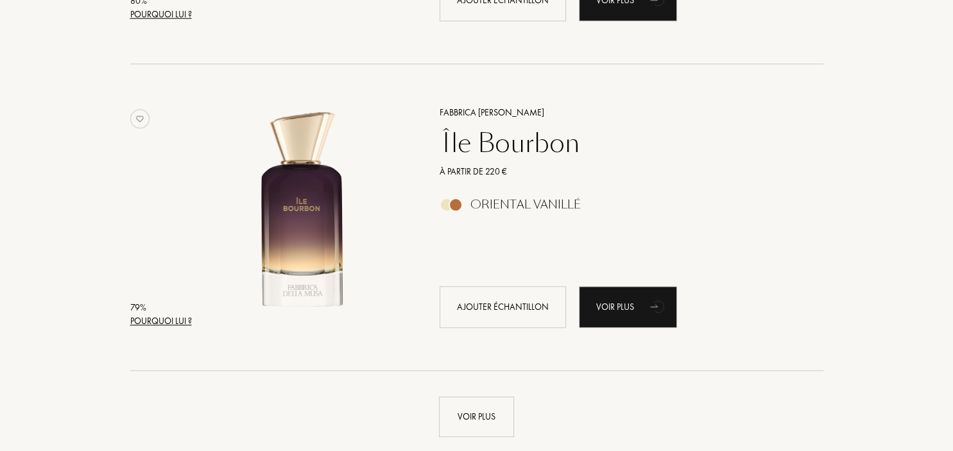
scroll to position [6028, 0]
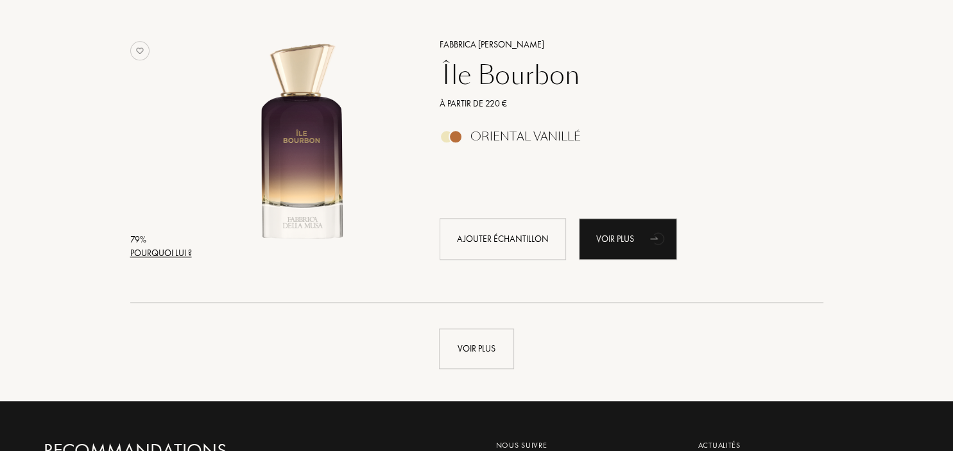
click at [153, 251] on div "Pourquoi lui ?" at bounding box center [161, 252] width 62 height 13
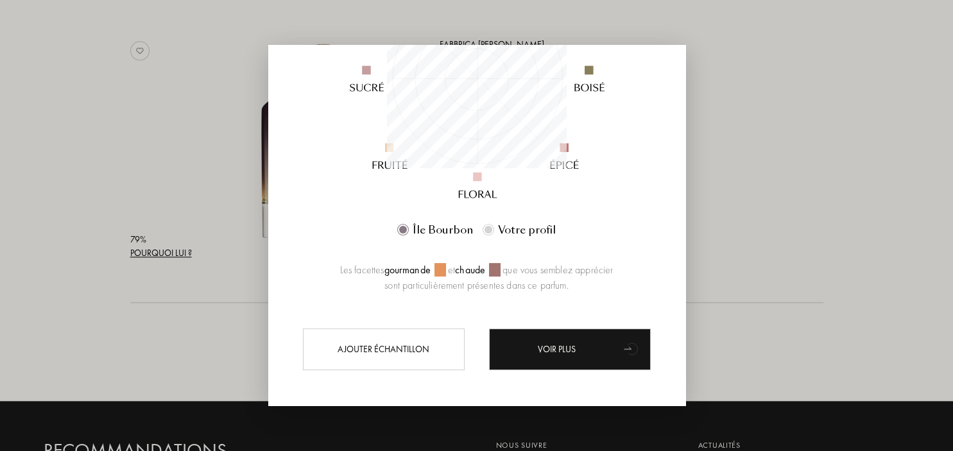
scroll to position [242, 0]
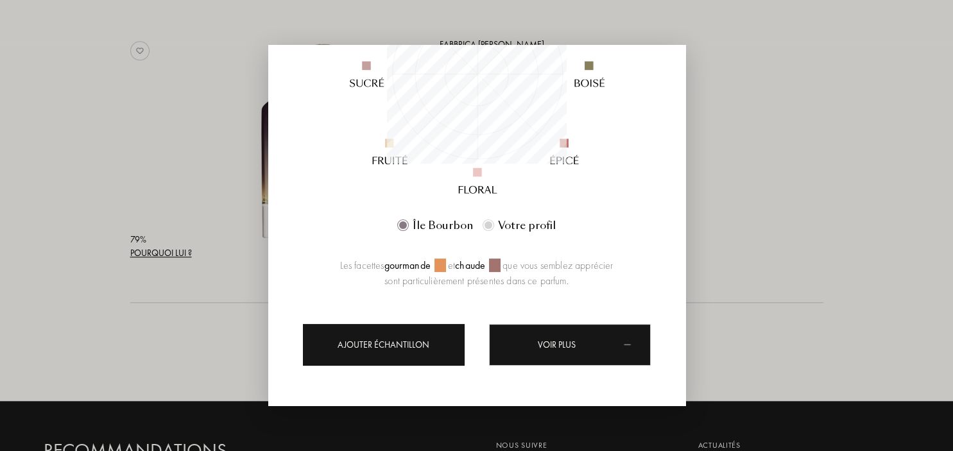
click at [430, 344] on div "Ajouter échantillon" at bounding box center [384, 344] width 162 height 42
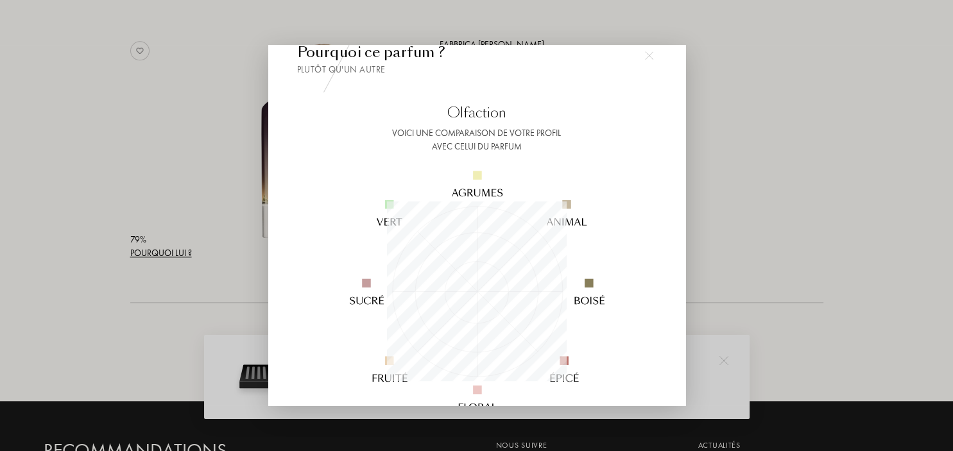
scroll to position [0, 0]
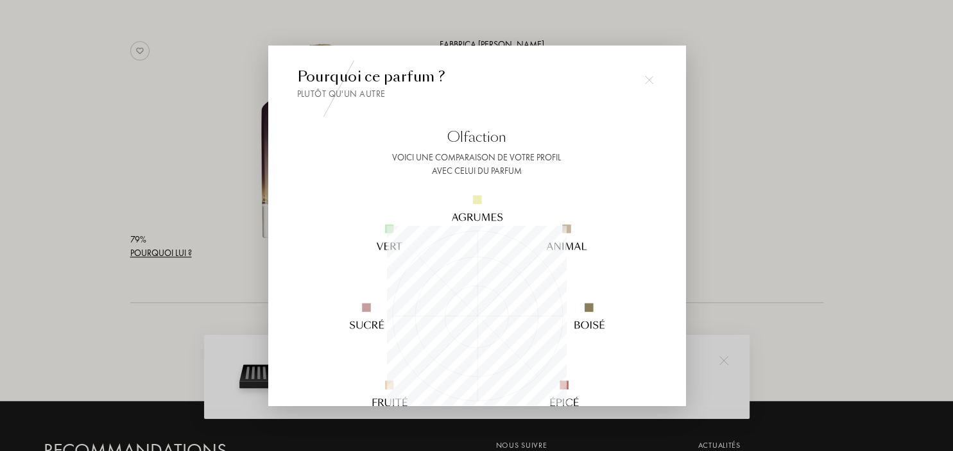
click at [643, 73] on div at bounding box center [649, 80] width 26 height 26
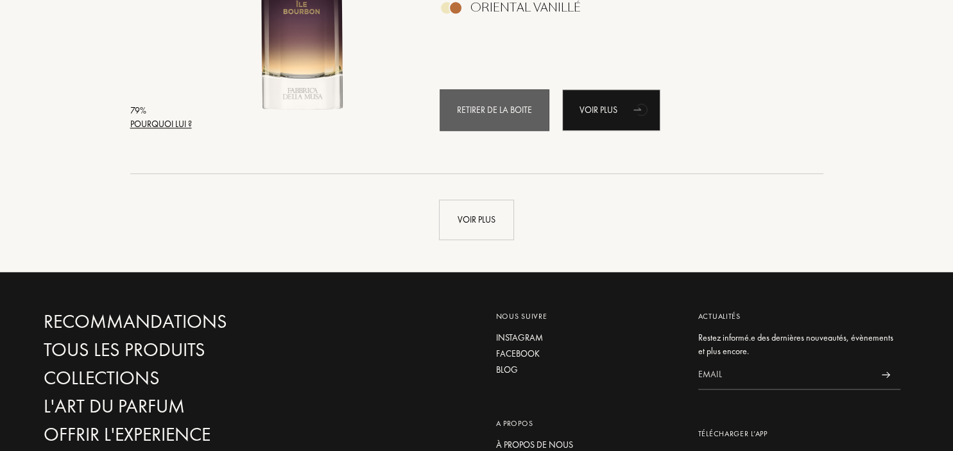
scroll to position [6096, 0]
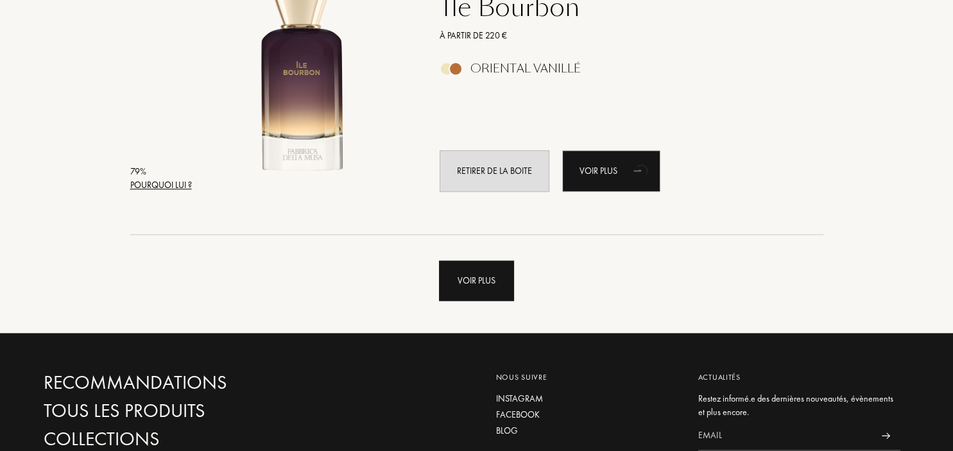
click at [459, 294] on div "Voir plus" at bounding box center [476, 280] width 75 height 40
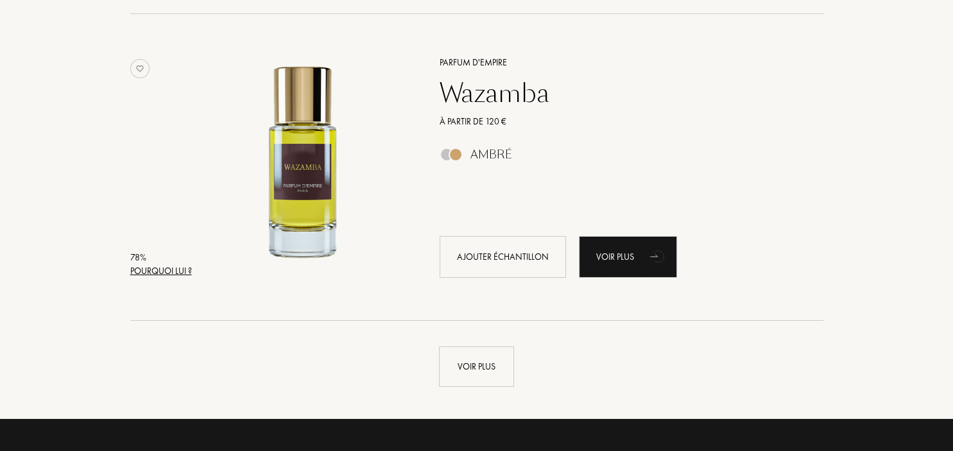
scroll to position [9212, 0]
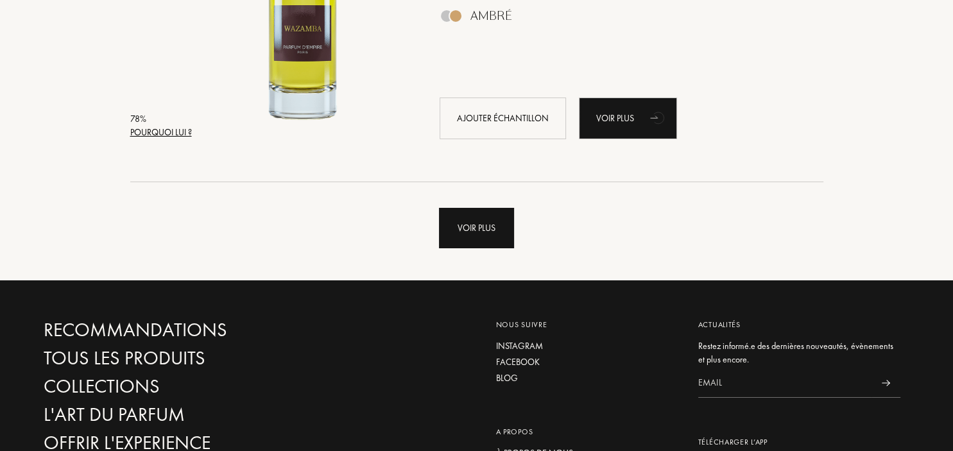
click at [481, 226] on div "Voir plus" at bounding box center [476, 228] width 75 height 40
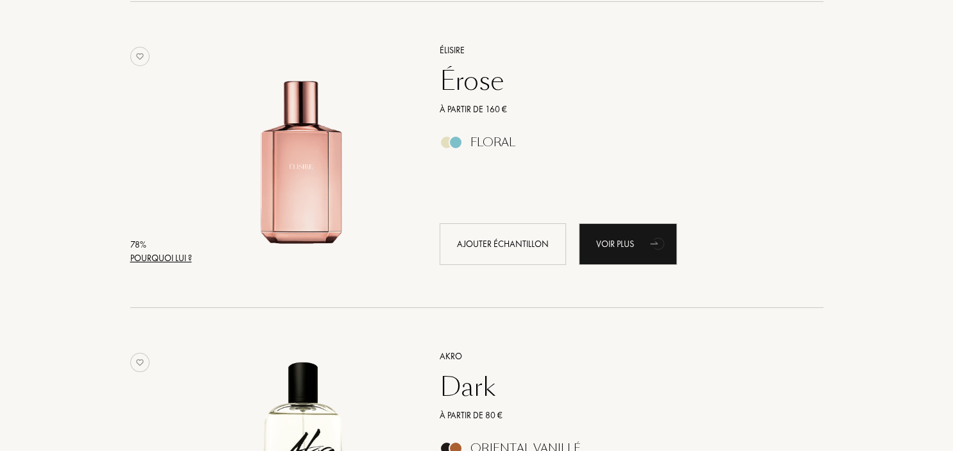
scroll to position [9415, 0]
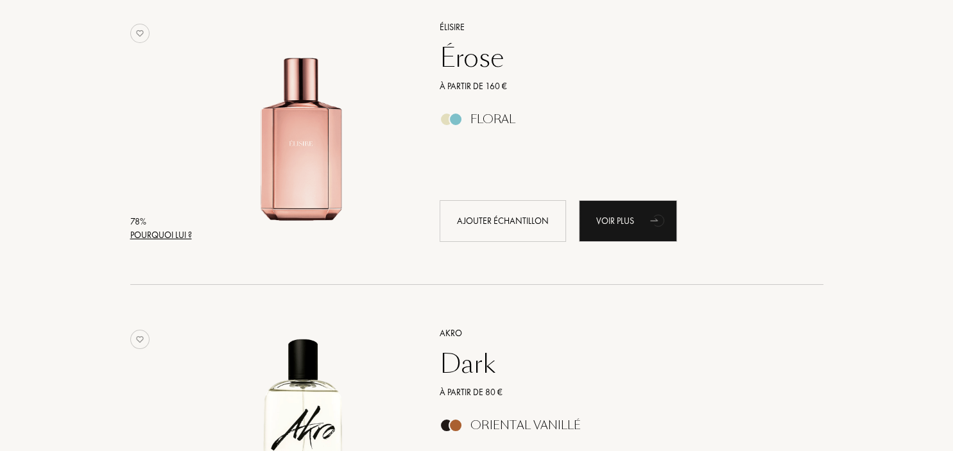
click at [171, 237] on div "Pourquoi lui ?" at bounding box center [161, 234] width 62 height 13
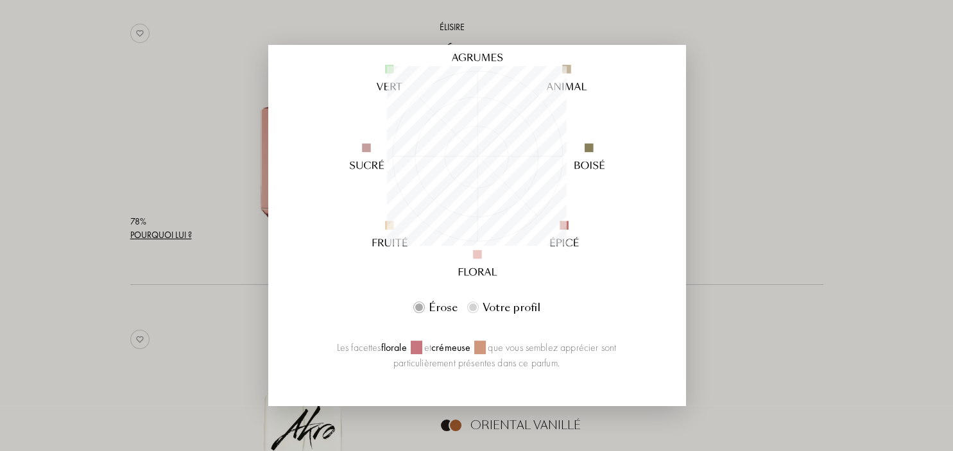
scroll to position [0, 0]
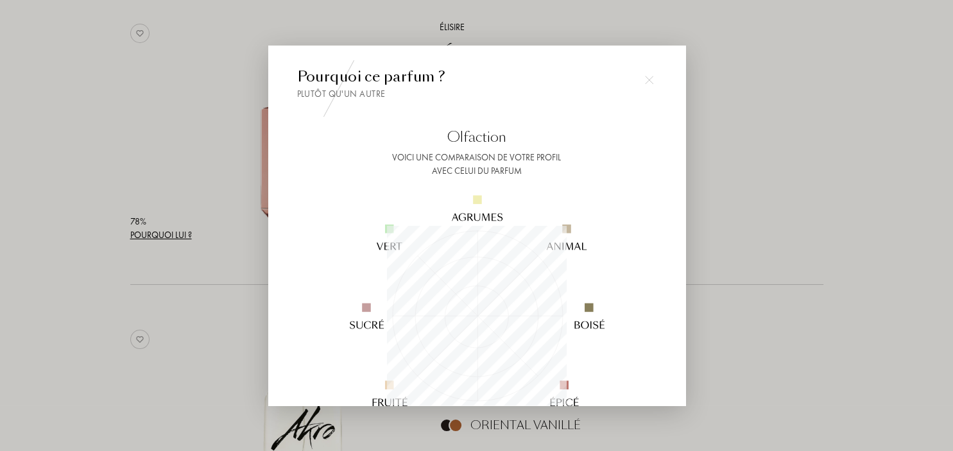
click at [649, 81] on img at bounding box center [649, 80] width 9 height 9
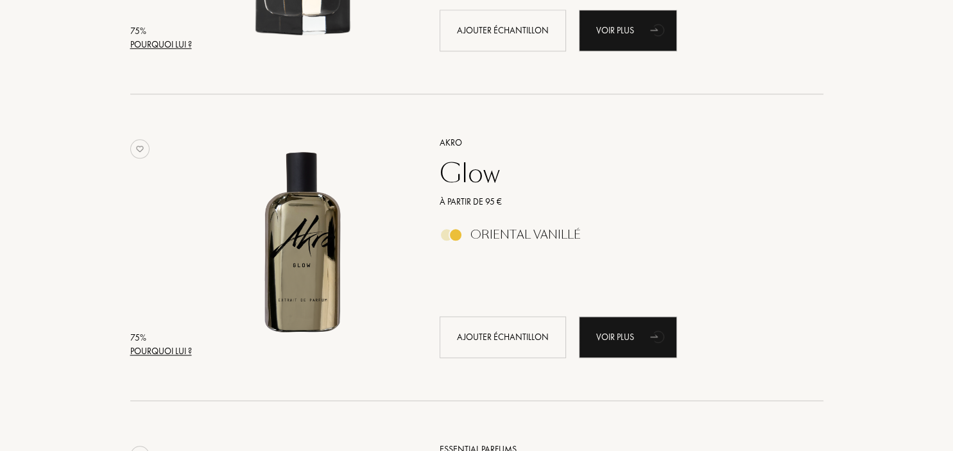
scroll to position [10838, 0]
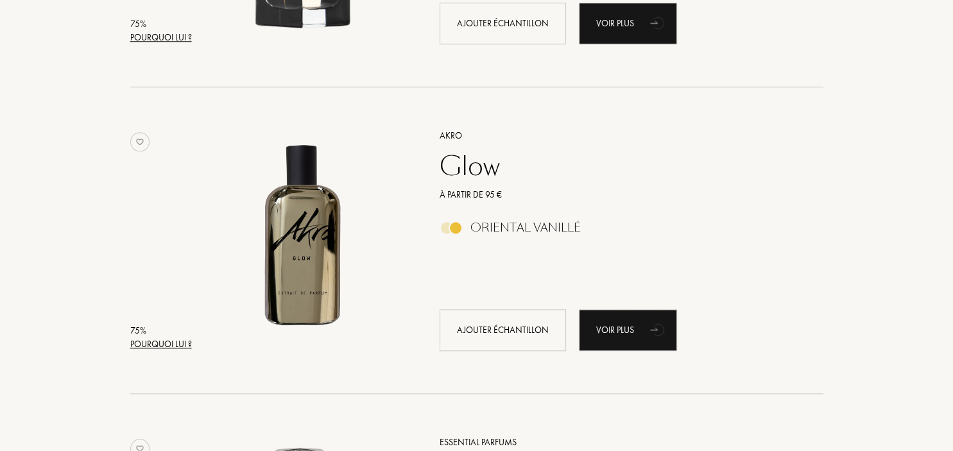
click at [151, 344] on div "Pourquoi lui ?" at bounding box center [161, 343] width 62 height 13
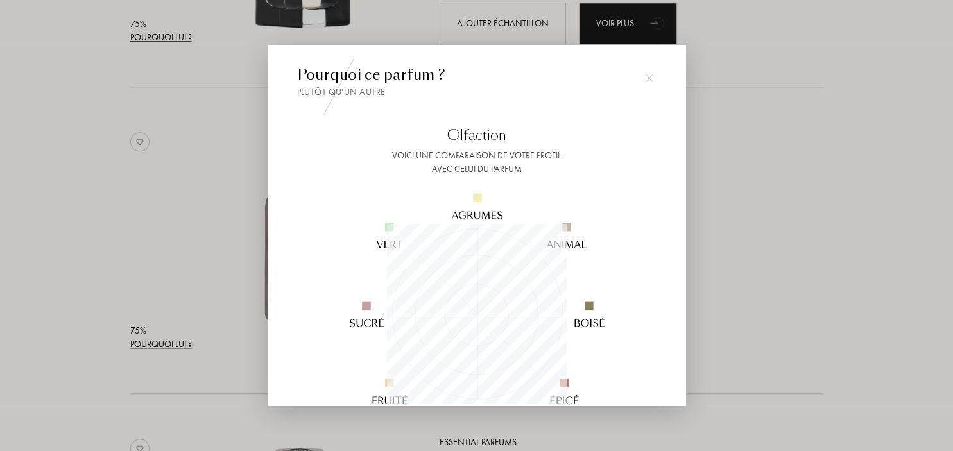
scroll to position [0, 0]
click at [649, 80] on img at bounding box center [649, 80] width 9 height 9
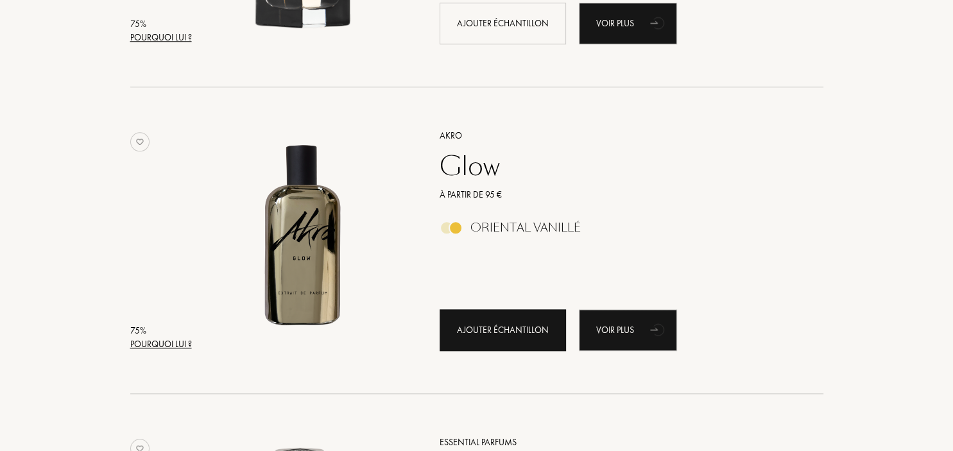
click at [511, 333] on div "Ajouter échantillon" at bounding box center [502, 330] width 126 height 42
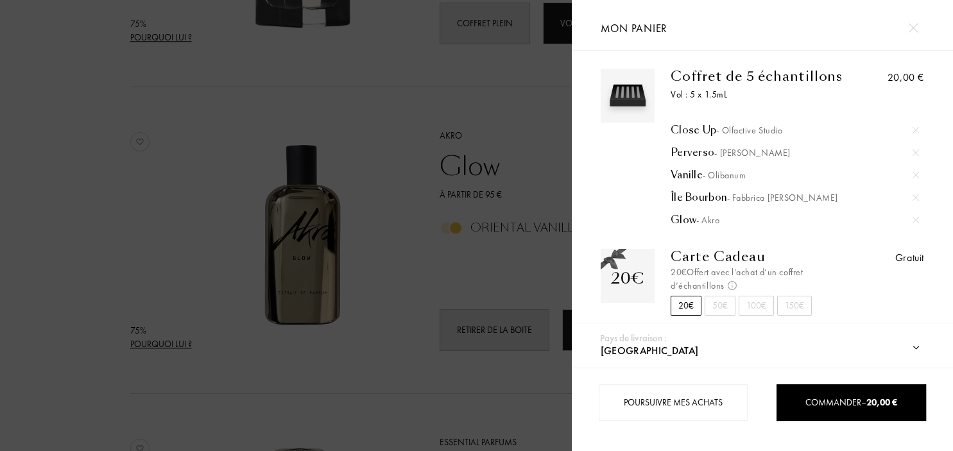
scroll to position [6, 0]
click at [367, 117] on div at bounding box center [286, 225] width 572 height 451
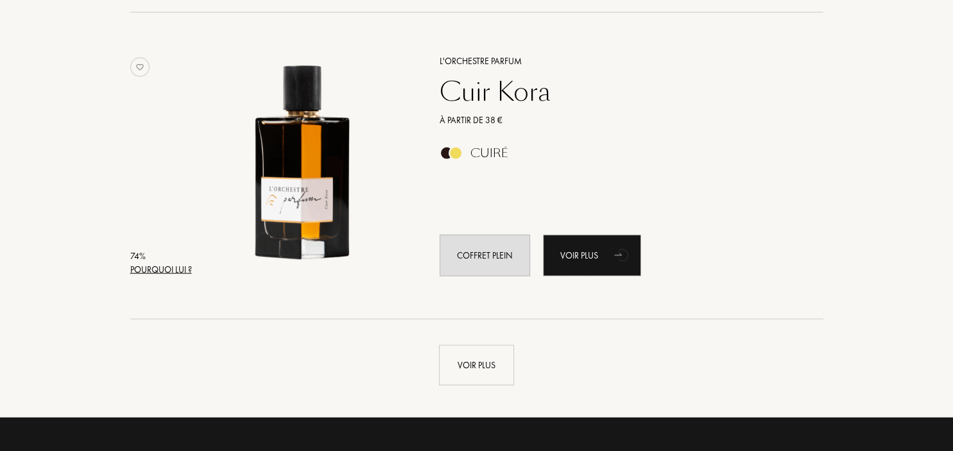
scroll to position [12328, 0]
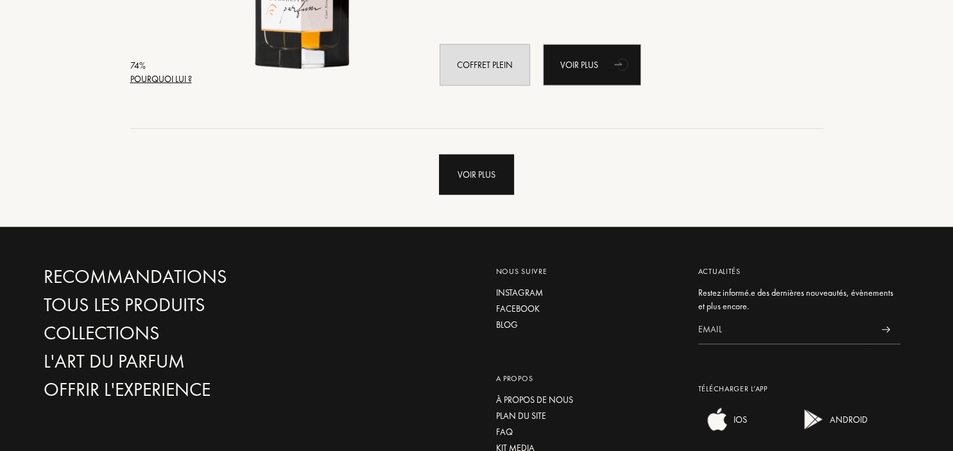
click at [484, 187] on div "Voir plus" at bounding box center [476, 175] width 75 height 40
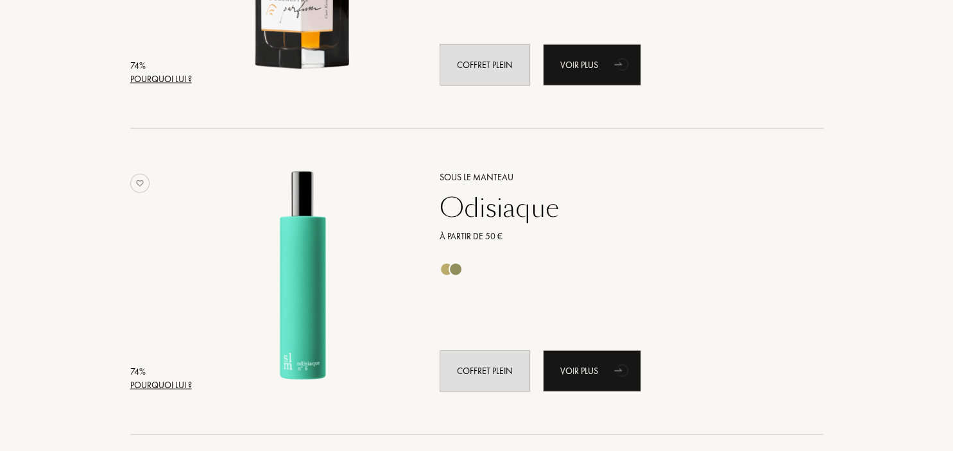
click at [176, 387] on div "Pourquoi lui ?" at bounding box center [161, 384] width 62 height 13
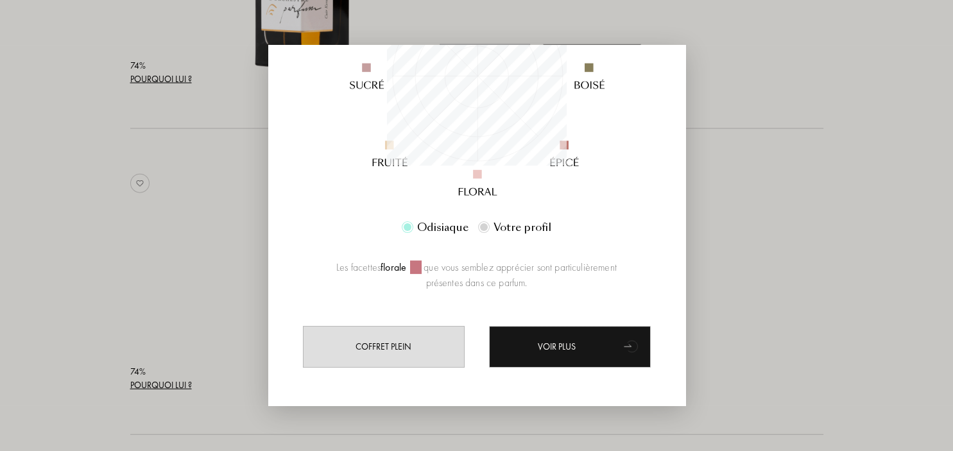
scroll to position [0, 0]
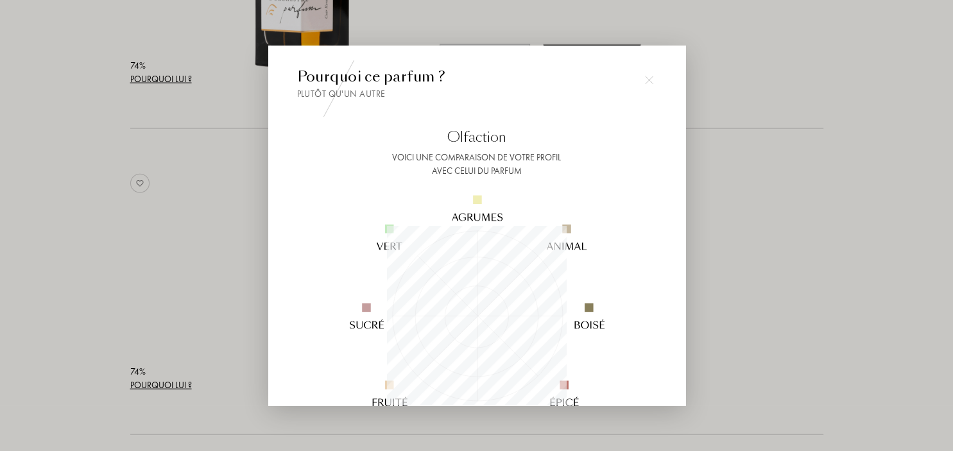
click at [645, 81] on img at bounding box center [649, 80] width 9 height 9
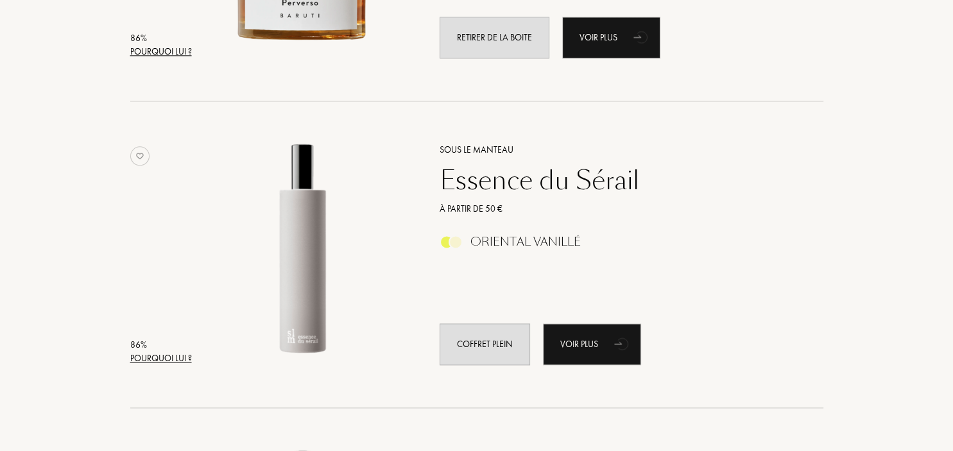
scroll to position [1693, 0]
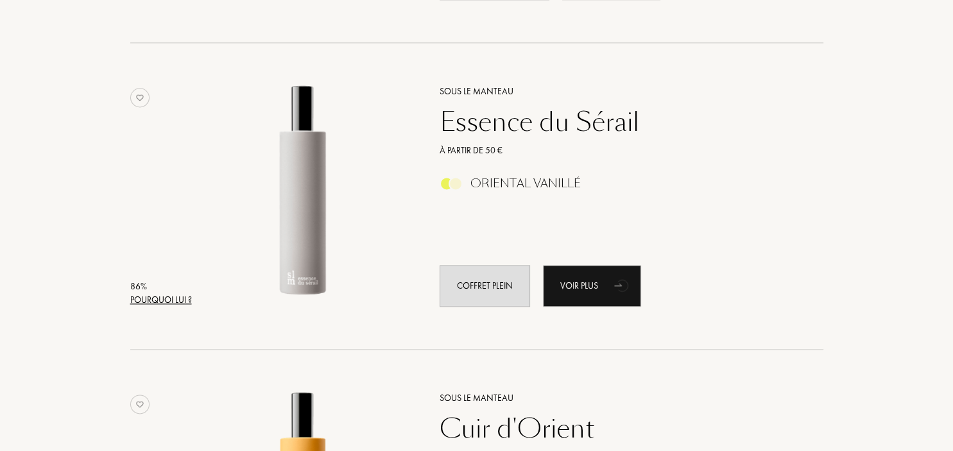
click at [150, 298] on div "Pourquoi lui ?" at bounding box center [161, 299] width 62 height 13
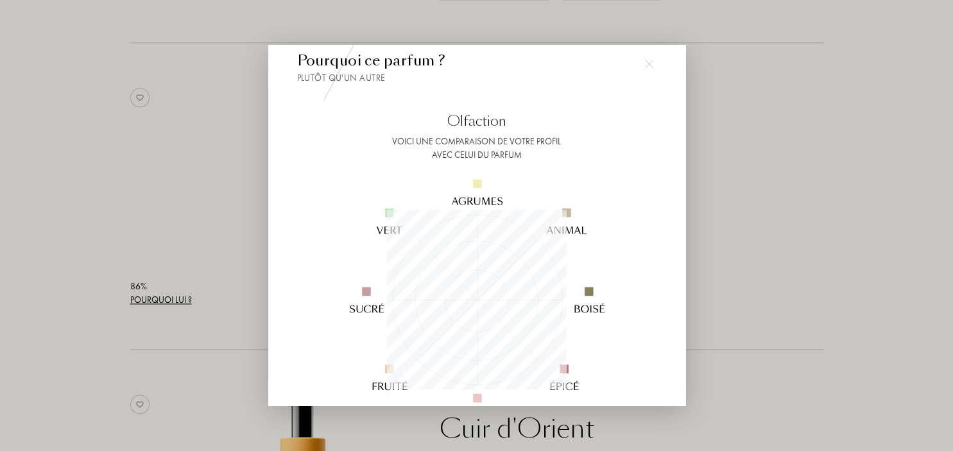
scroll to position [0, 0]
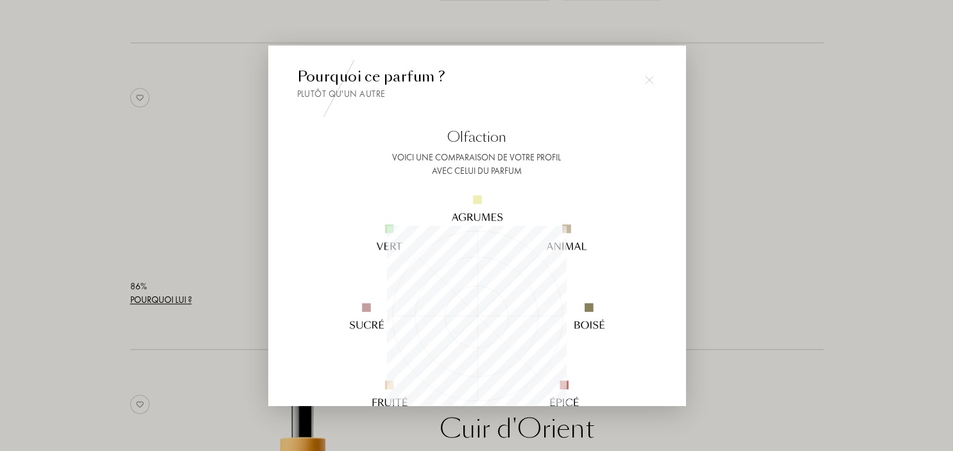
click at [648, 82] on img at bounding box center [649, 80] width 9 height 9
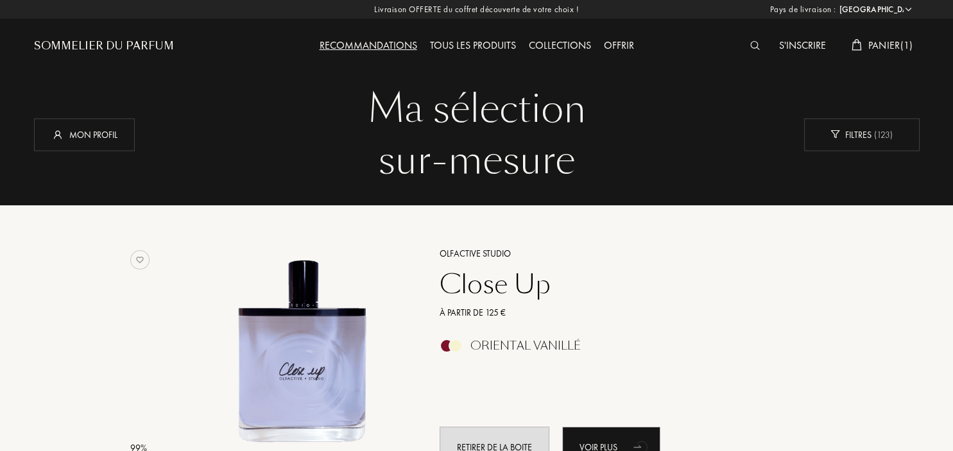
click at [471, 47] on div "Tous les produits" at bounding box center [472, 46] width 99 height 17
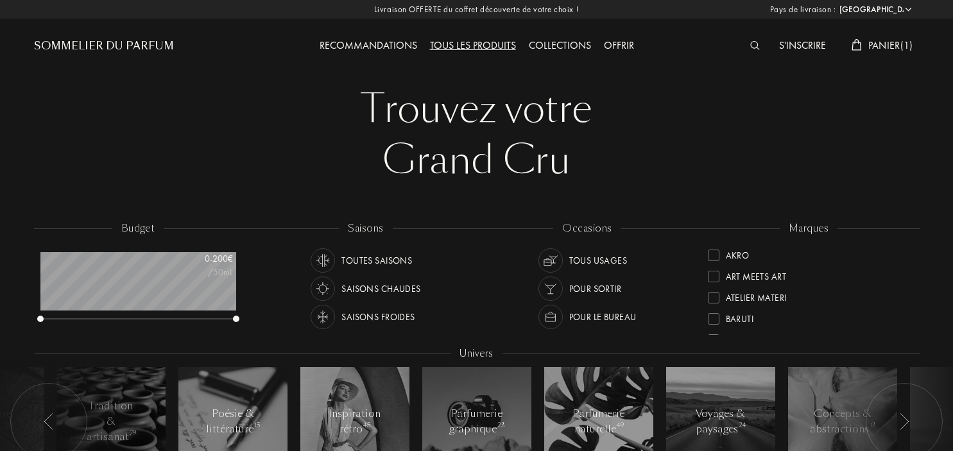
select select "FR"
click at [591, 317] on div "Pour le bureau" at bounding box center [602, 317] width 67 height 24
click at [371, 316] on div "Saisons froides" at bounding box center [377, 317] width 73 height 24
click at [588, 263] on div "Tous usages" at bounding box center [598, 260] width 58 height 24
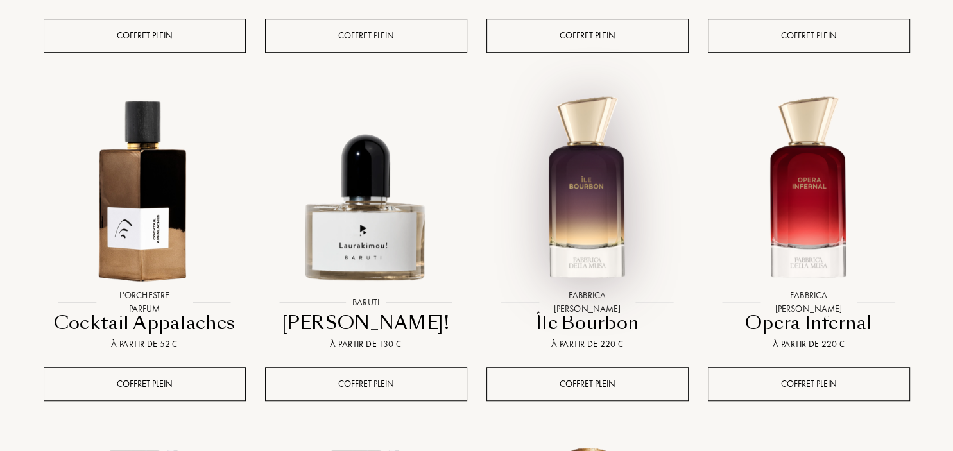
scroll to position [880, 0]
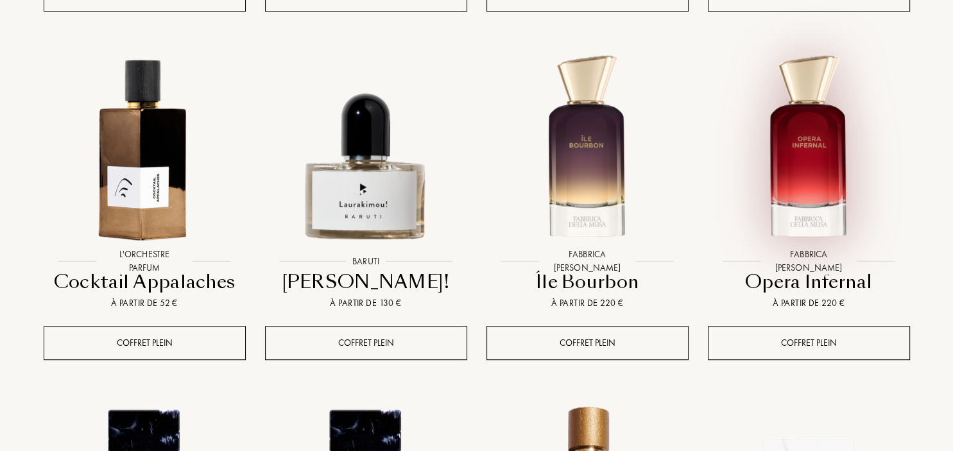
click at [819, 183] on img at bounding box center [808, 147] width 199 height 199
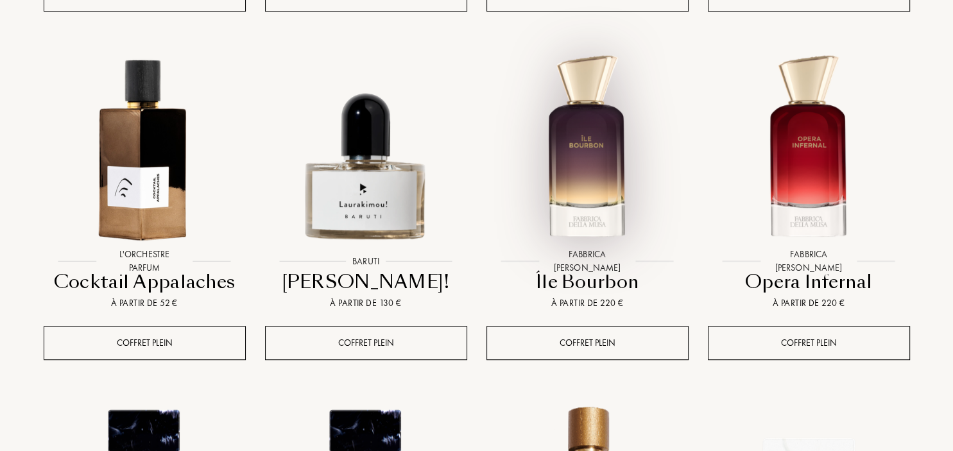
click at [591, 182] on img at bounding box center [587, 147] width 199 height 199
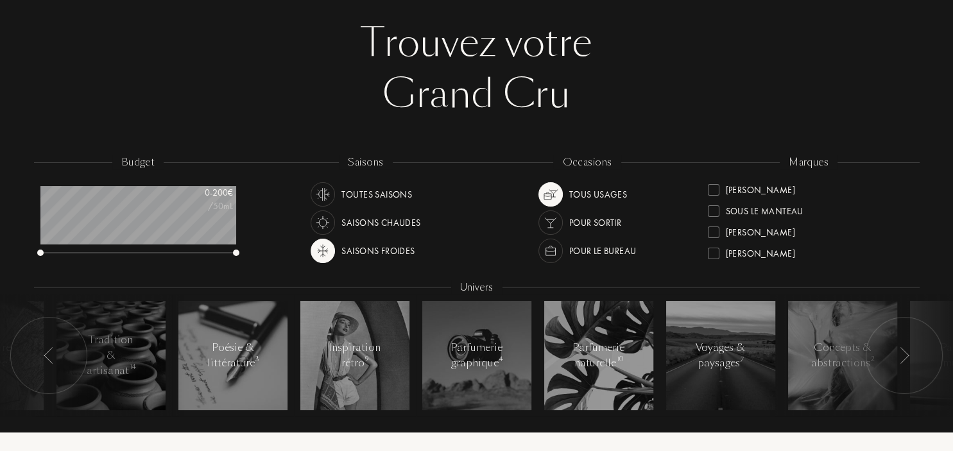
scroll to position [0, 0]
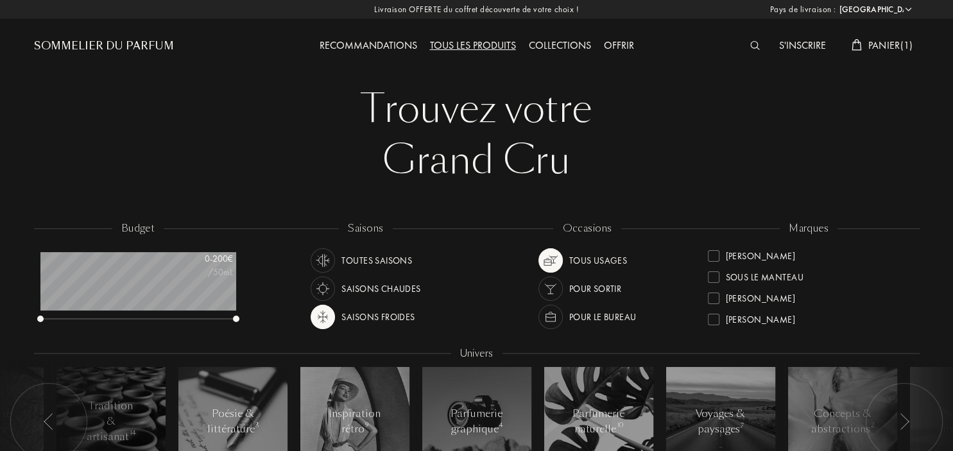
click at [750, 47] on img at bounding box center [755, 45] width 10 height 9
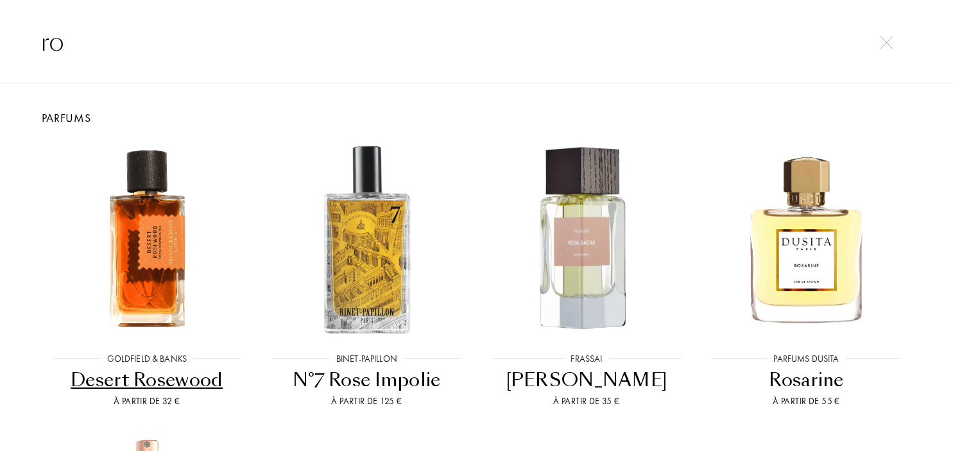
type input "r"
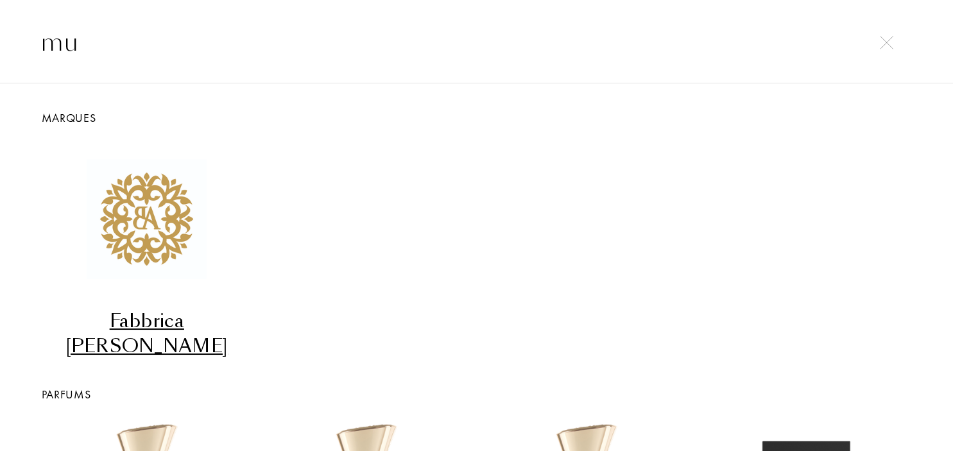
type input "m"
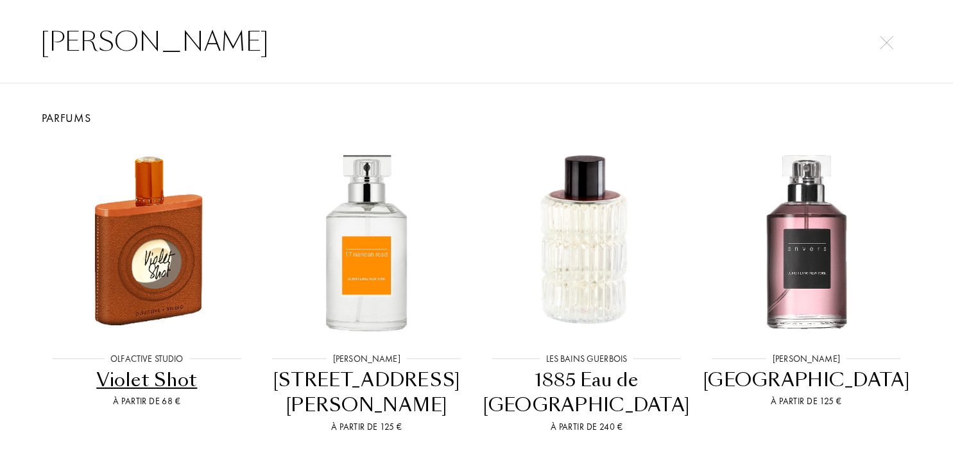
type input "violette"
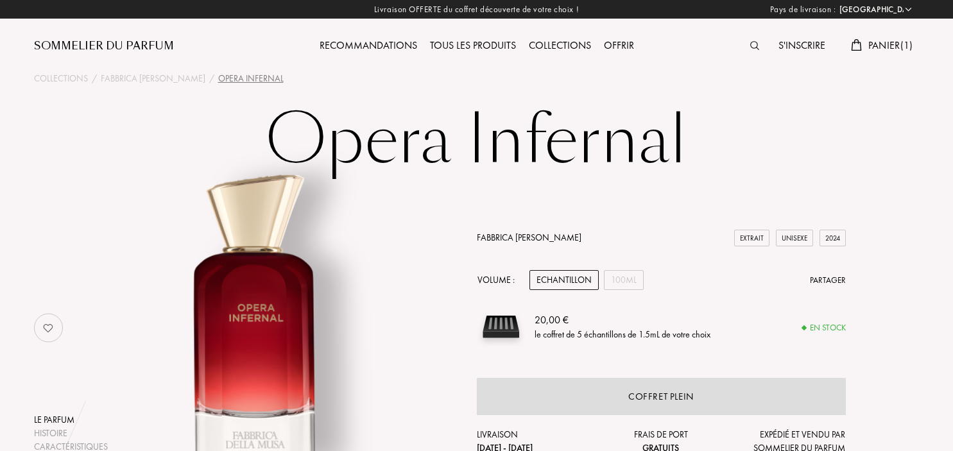
select select "FR"
click at [751, 44] on img at bounding box center [754, 45] width 9 height 9
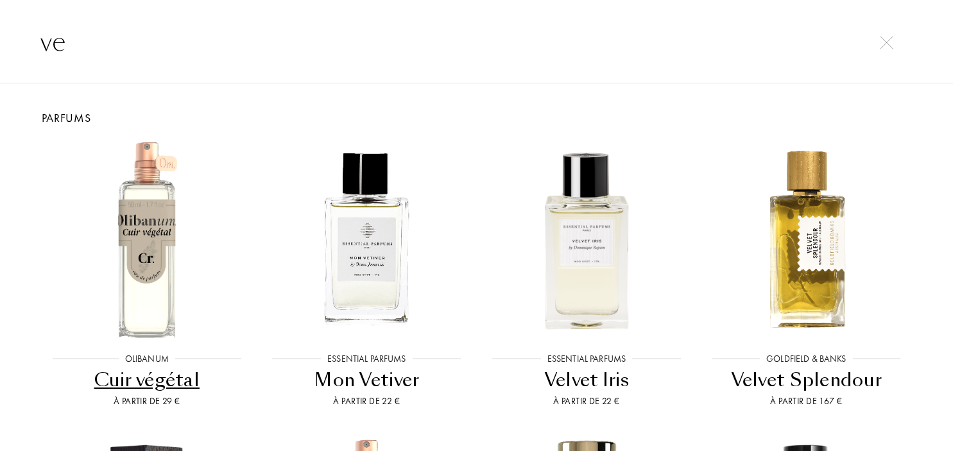
type input "v"
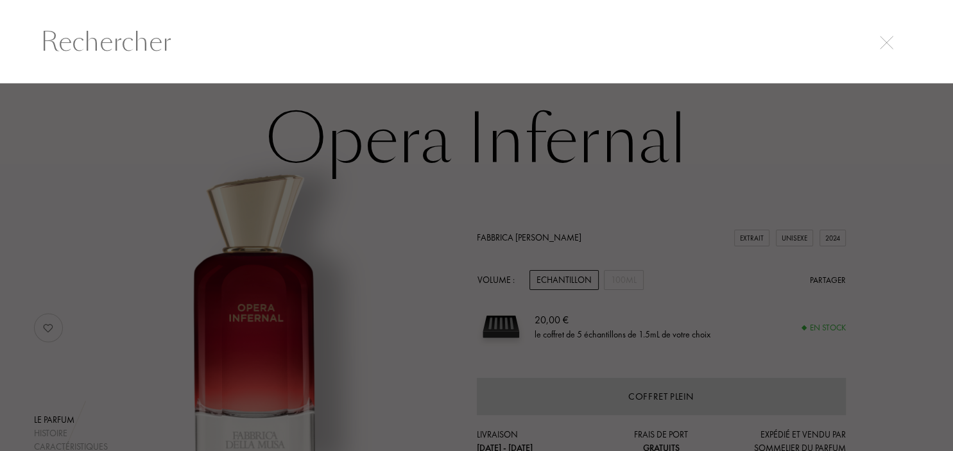
type input "a"
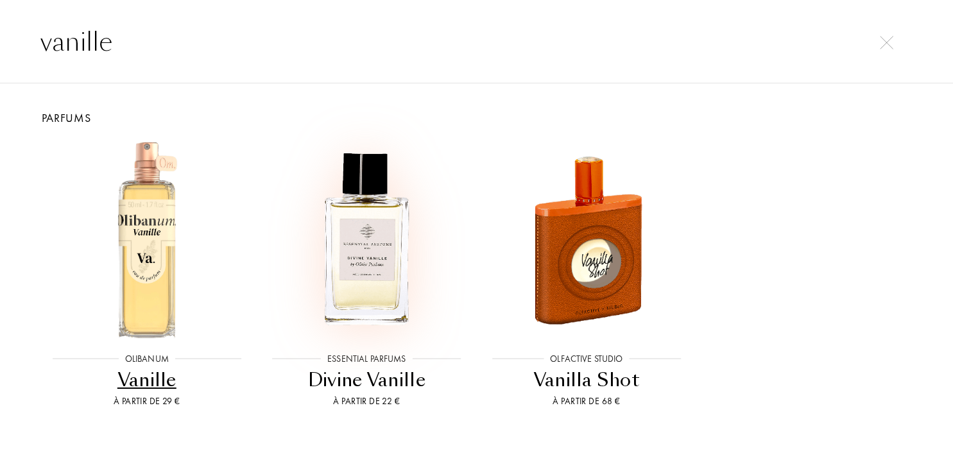
scroll to position [43, 0]
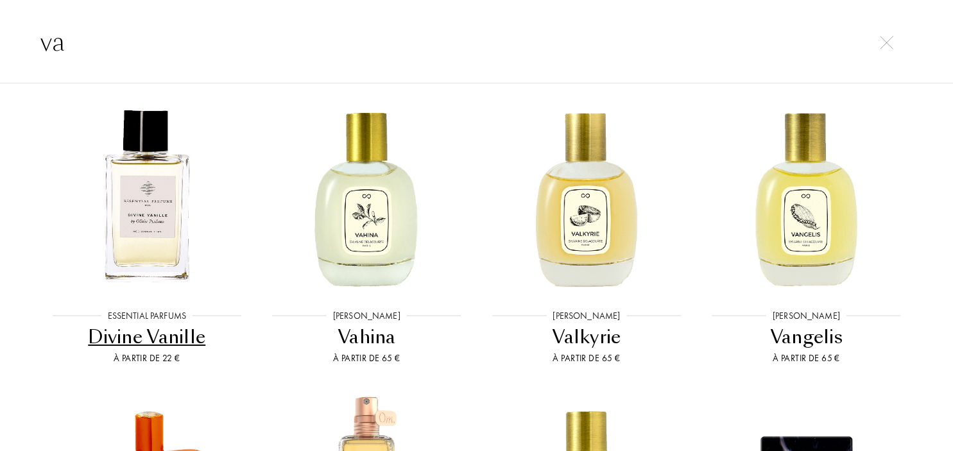
type input "v"
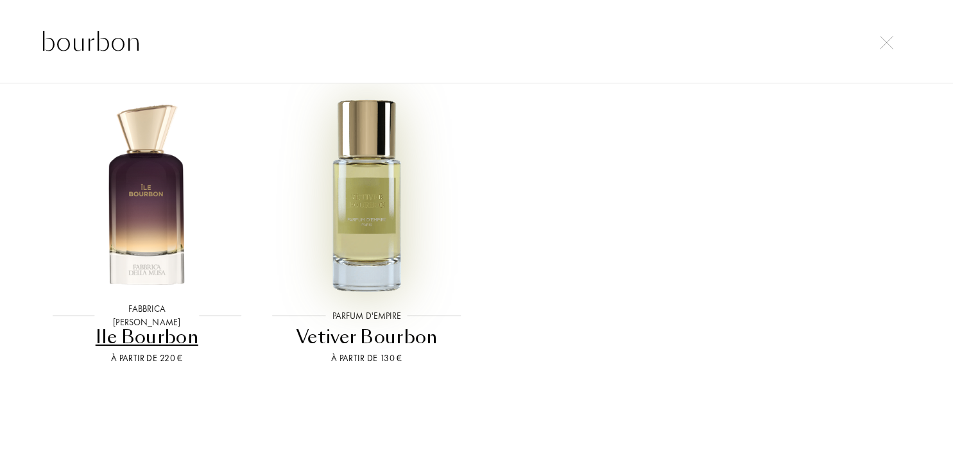
type input "bourbon"
click at [353, 198] on img at bounding box center [366, 197] width 198 height 198
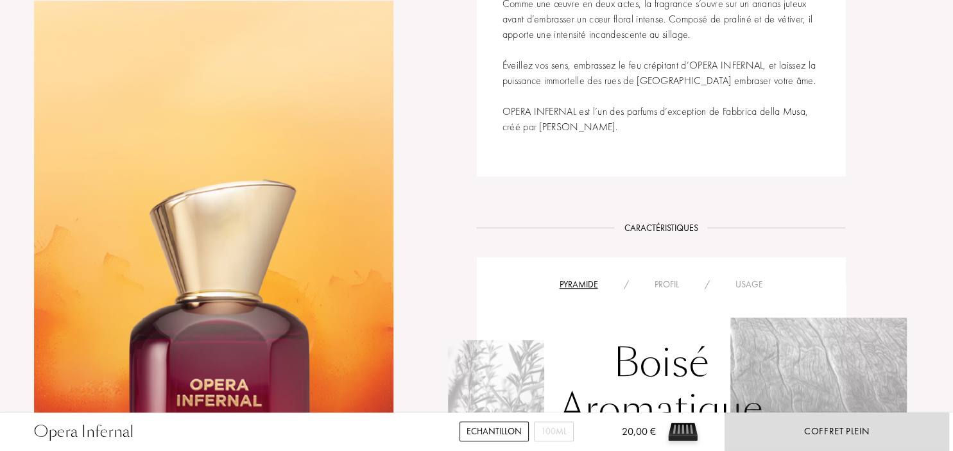
scroll to position [948, 0]
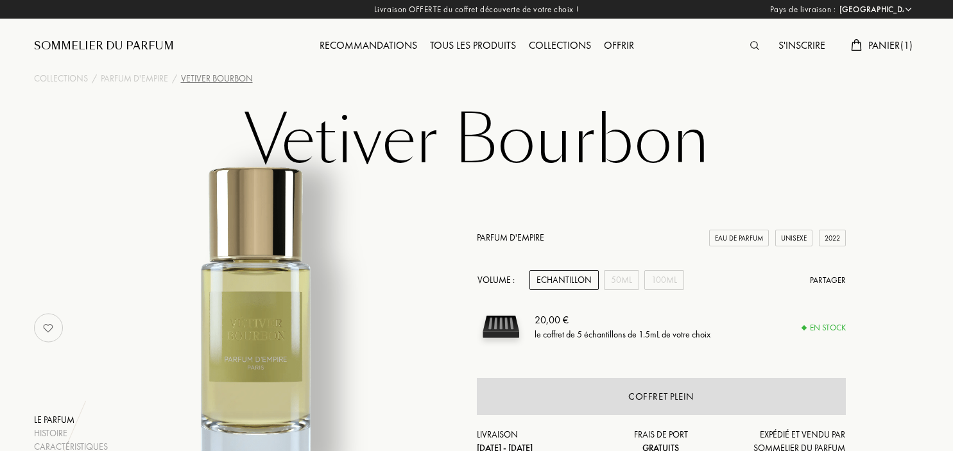
select select "FR"
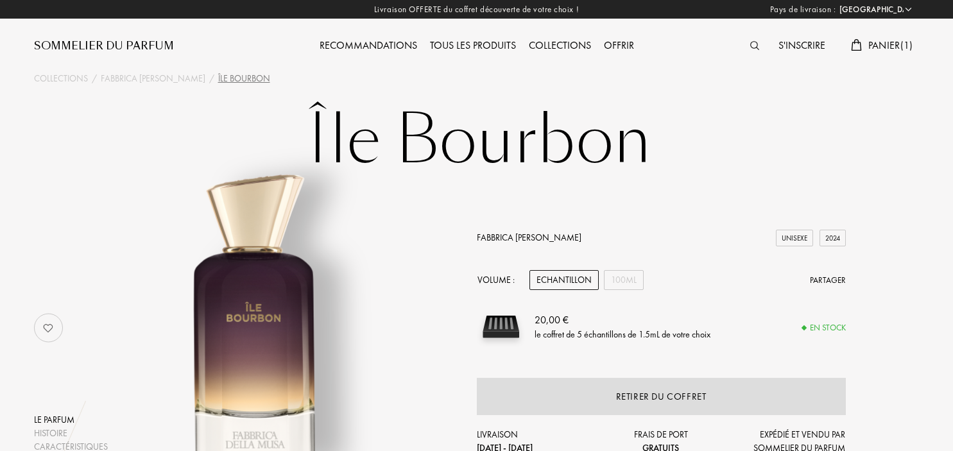
select select "FR"
